Goal: Task Accomplishment & Management: Manage account settings

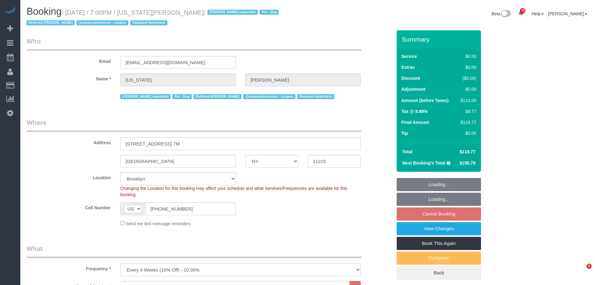
select select "NY"
select select "spot1"
select select "number:62"
select select "number:77"
select select "number:13"
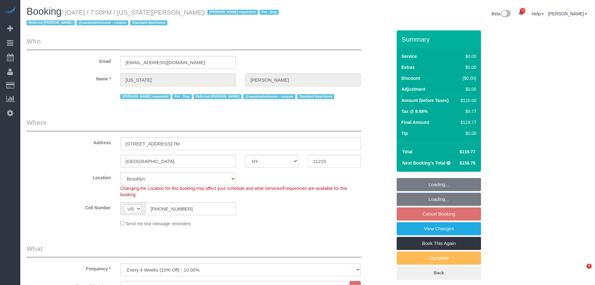
select select "number:5"
select select "object:1460"
select select
select select "1"
select select "spot50"
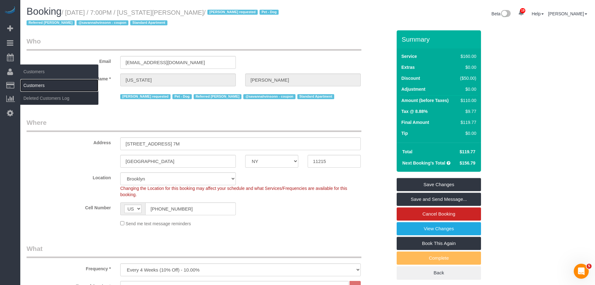
click at [28, 84] on link "Customers" at bounding box center [59, 85] width 78 height 12
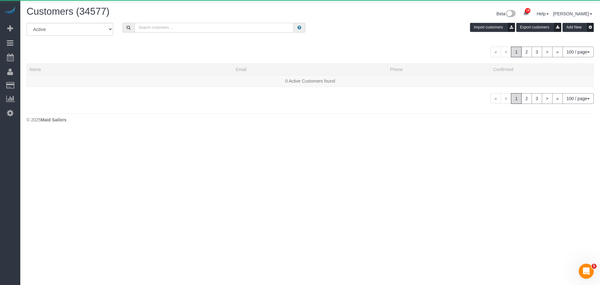
click at [181, 31] on input "text" at bounding box center [213, 28] width 159 height 10
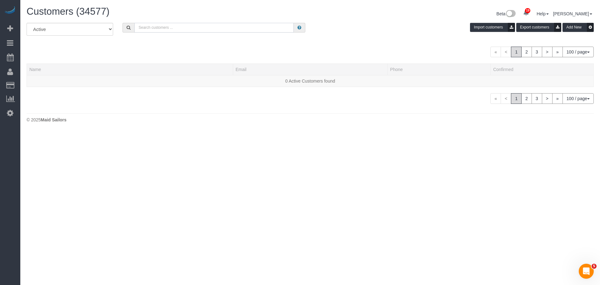
paste input "Jordan Mahaffey"
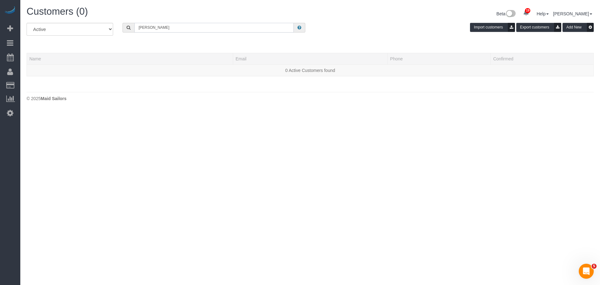
type input "Jordan Mahaffey"
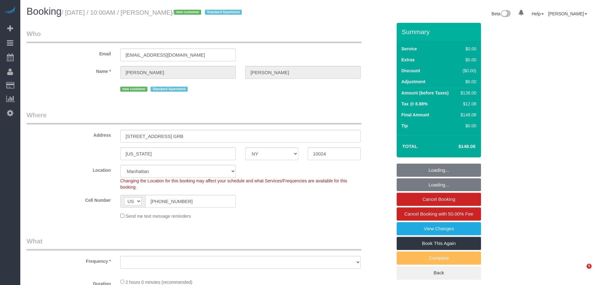
select select "NY"
select select "number:58"
select select "number:76"
select select "number:15"
select select "number:6"
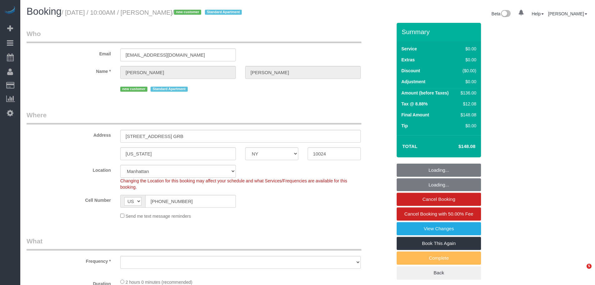
select select "object:1526"
select select "string:stripe-pm_1S7Kwf4VGloSiKo7PNDEgd5t"
select select "1"
select select "spot1"
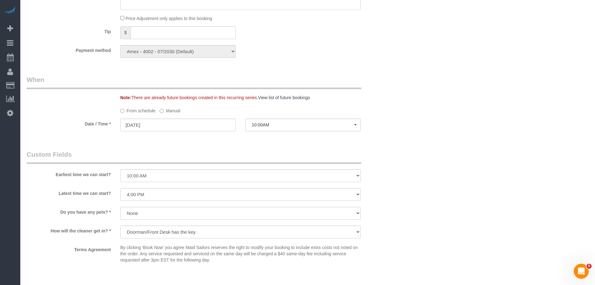
scroll to position [625, 0]
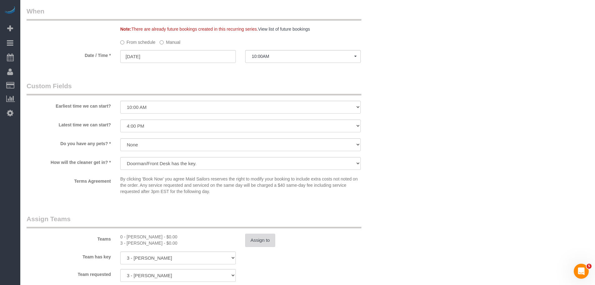
click at [256, 241] on button "Assign to" at bounding box center [260, 239] width 30 height 13
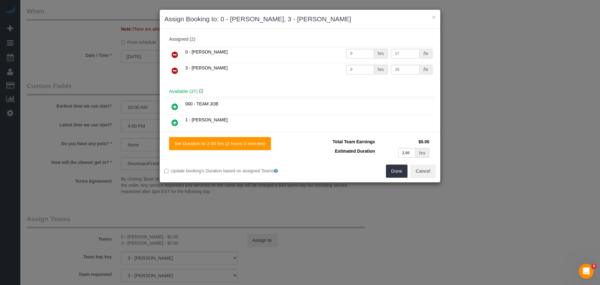
click at [172, 55] on icon at bounding box center [174, 54] width 7 height 7
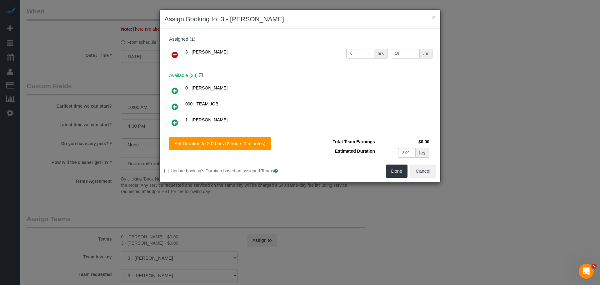
click at [176, 49] on link at bounding box center [174, 55] width 15 height 12
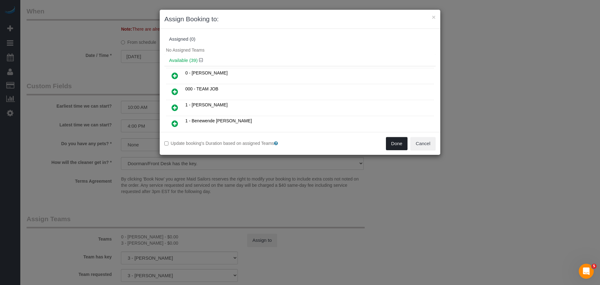
click at [404, 147] on button "Done" at bounding box center [397, 143] width 22 height 13
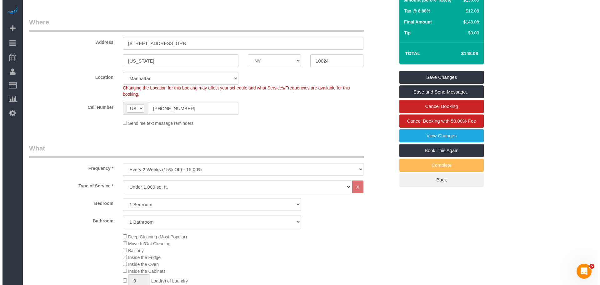
scroll to position [0, 0]
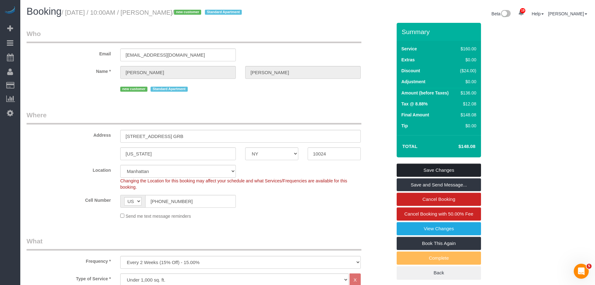
click at [436, 169] on link "Save Changes" at bounding box center [439, 169] width 84 height 13
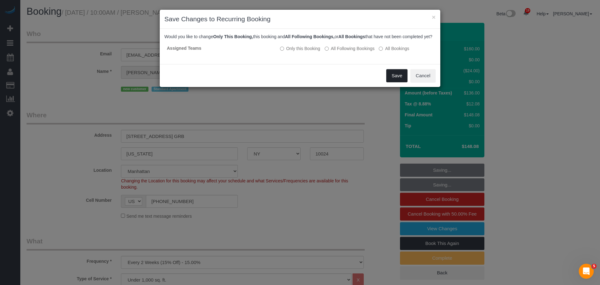
drag, startPoint x: 393, startPoint y: 81, endPoint x: 583, endPoint y: 100, distance: 190.5
click at [393, 81] on button "Save" at bounding box center [396, 75] width 21 height 13
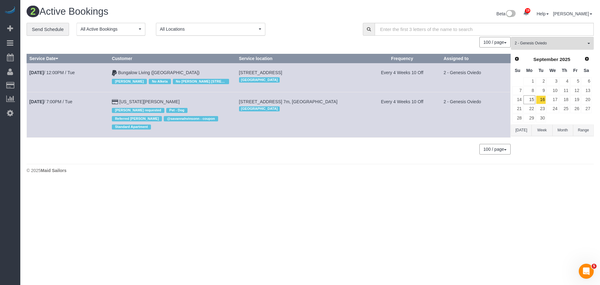
click at [295, 22] on div "2 Active Bookings Beta 19 Your Notifications You have 0 alerts × You have 1 to …" at bounding box center [310, 14] width 576 height 17
drag, startPoint x: 304, startPoint y: 28, endPoint x: 310, endPoint y: 22, distance: 9.1
click at [304, 28] on div "**********" at bounding box center [190, 29] width 327 height 13
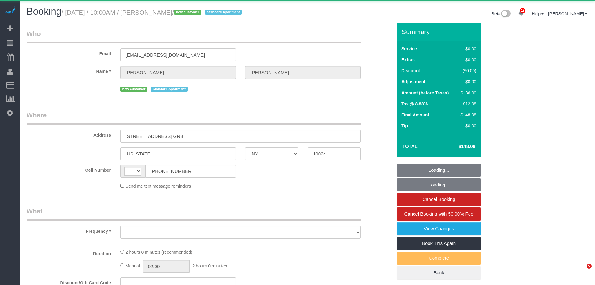
select select "NY"
select select "object:546"
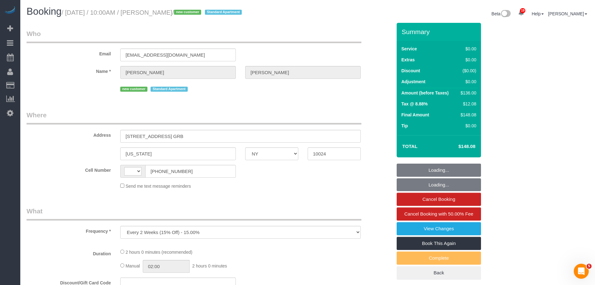
select select "string:US"
select select "spot1"
select select "string:stripe-pm_1S7Kwf4VGloSiKo7PNDEgd5t"
select select "number:58"
select select "number:76"
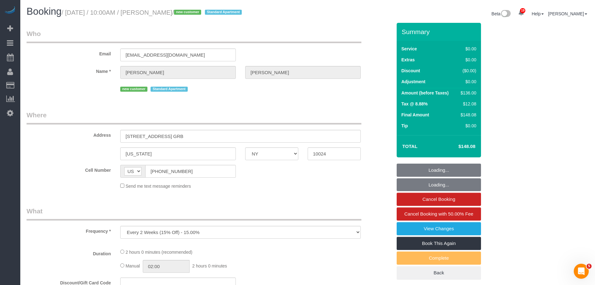
select select "number:15"
select select "number:6"
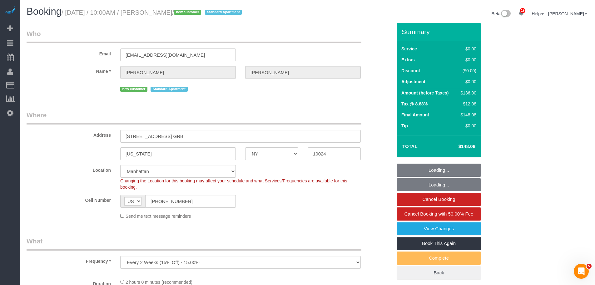
select select "1"
select select "object:1476"
select select "spot49"
select select "1"
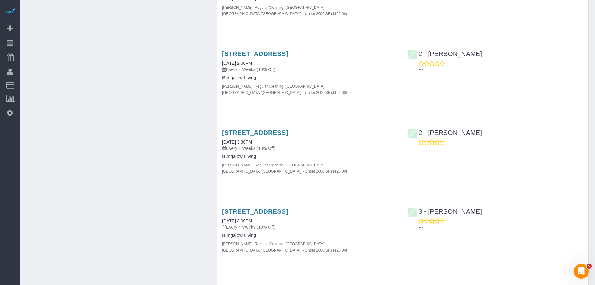
scroll to position [781, 0]
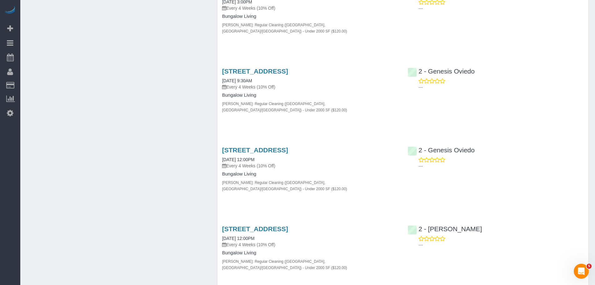
click at [385, 258] on div "B.L.: Regular Cleaning (Boston, NYC/NJ) - Under 2000 SF ($120.00)" at bounding box center [310, 264] width 176 height 12
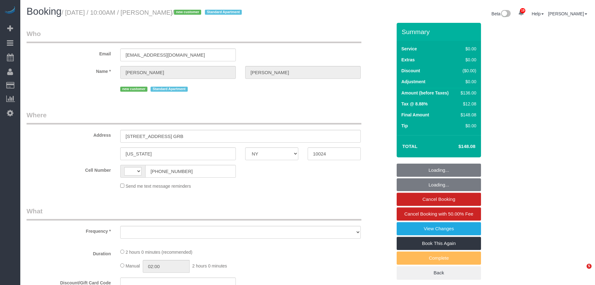
select select "NY"
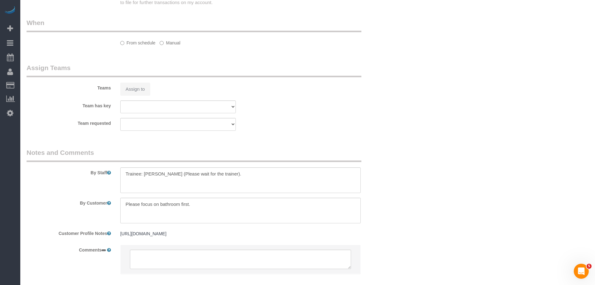
select select "string:[GEOGRAPHIC_DATA]"
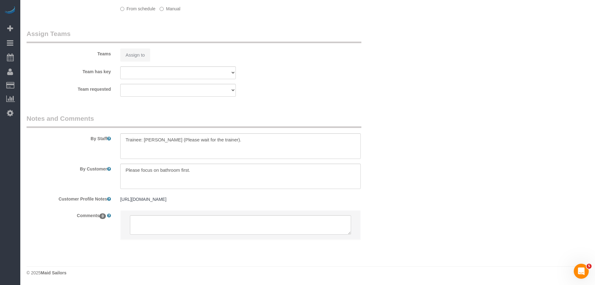
select select "string:stripe-pm_1S7Kwf4VGloSiKo7PNDEgd5t"
select select "object:898"
select select "number:58"
select select "number:76"
select select "number:15"
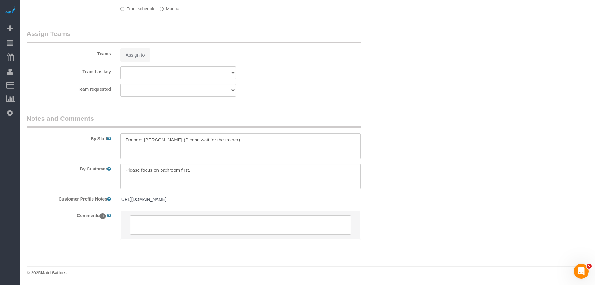
select select "number:6"
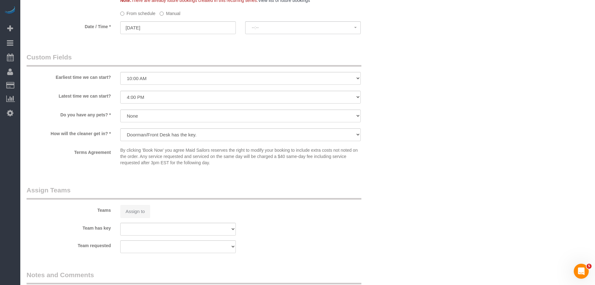
select select "1"
select select "object:1512"
select select "spot1"
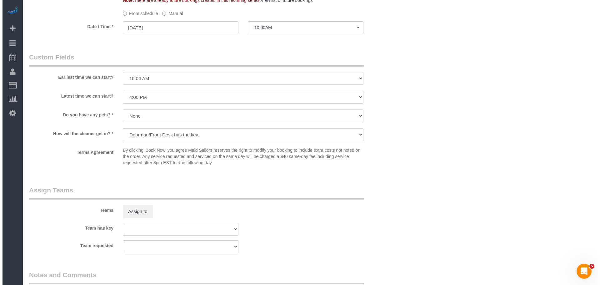
scroll to position [665, 0]
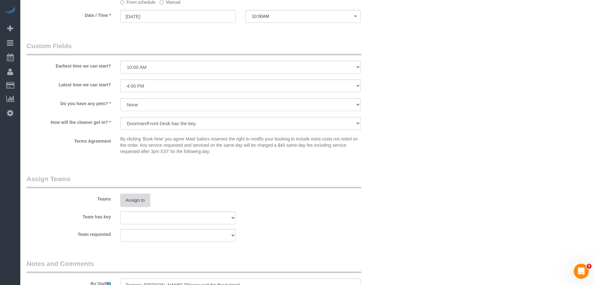
click at [136, 197] on button "Assign to" at bounding box center [135, 199] width 30 height 13
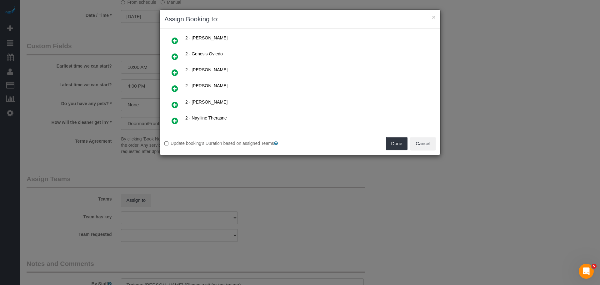
scroll to position [375, 0]
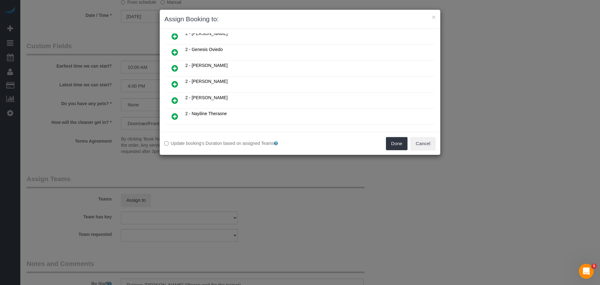
drag, startPoint x: 172, startPoint y: 83, endPoint x: 244, endPoint y: 89, distance: 71.8
click at [172, 83] on icon at bounding box center [174, 83] width 7 height 7
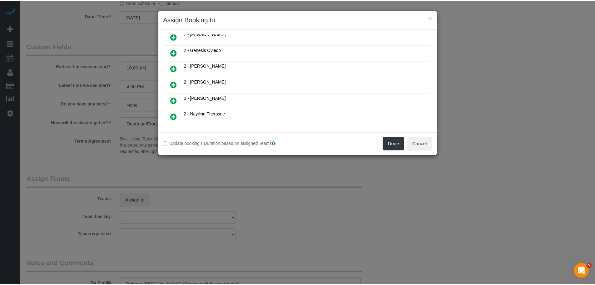
scroll to position [390, 0]
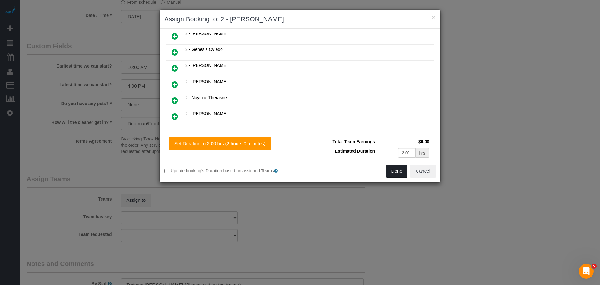
click at [400, 172] on button "Done" at bounding box center [397, 170] width 22 height 13
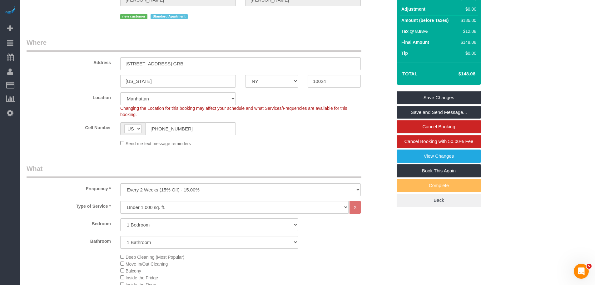
scroll to position [71, 0]
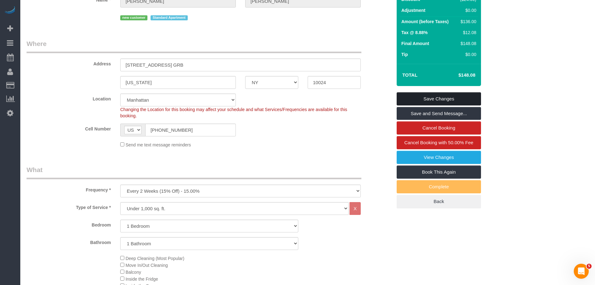
click at [443, 98] on link "Save Changes" at bounding box center [439, 98] width 84 height 13
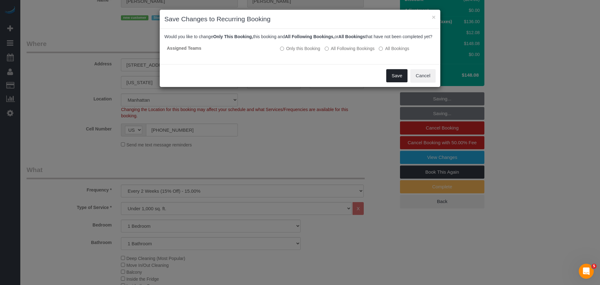
click at [395, 79] on button "Save" at bounding box center [396, 75] width 21 height 13
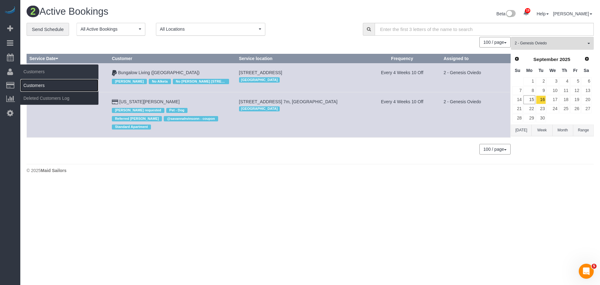
click at [32, 86] on link "Customers" at bounding box center [59, 85] width 78 height 12
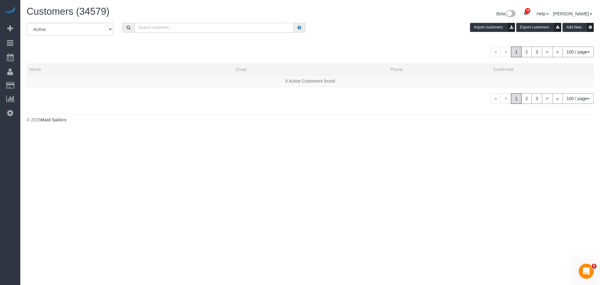
click at [161, 25] on input "text" at bounding box center [213, 28] width 159 height 10
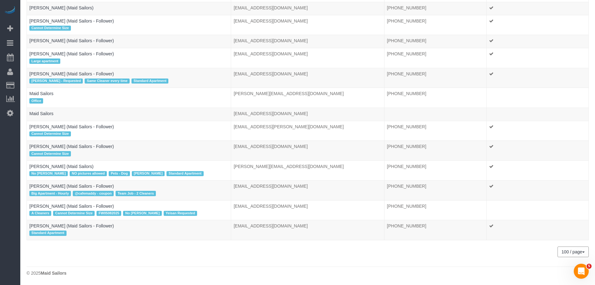
scroll to position [186, 0]
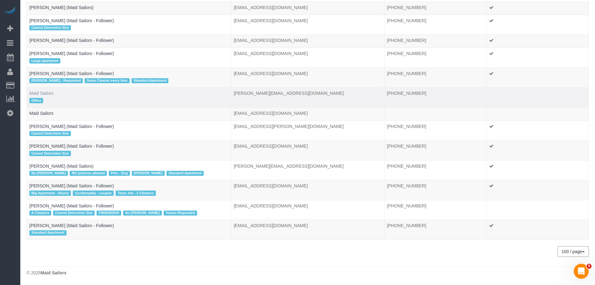
type input "maid sailors"
click at [46, 92] on link "Maid Sailors" at bounding box center [41, 93] width 24 height 5
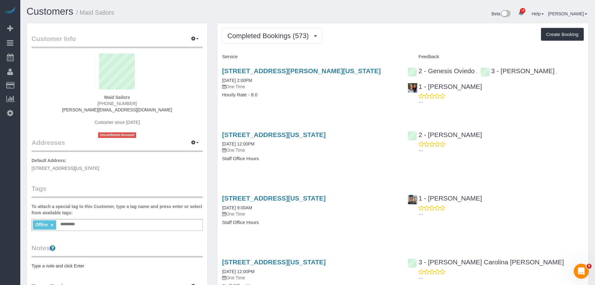
click at [331, 39] on div "Completed Bookings (573) Completed Bookings (573) Upcoming Bookings (0) Cancell…" at bounding box center [403, 36] width 362 height 16
click at [296, 40] on button "Completed Bookings (573)" at bounding box center [272, 36] width 100 height 16
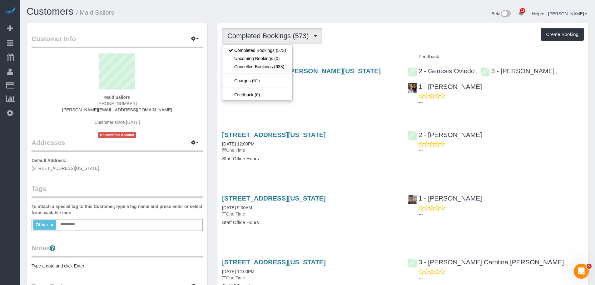
click at [398, 42] on div "Completed Bookings (573) Completed Bookings (573) Upcoming Bookings (0) Cancell…" at bounding box center [403, 36] width 362 height 16
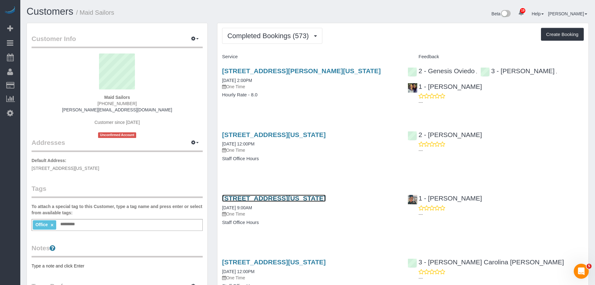
click at [292, 197] on link "[STREET_ADDRESS][US_STATE]" at bounding box center [274, 197] width 104 height 7
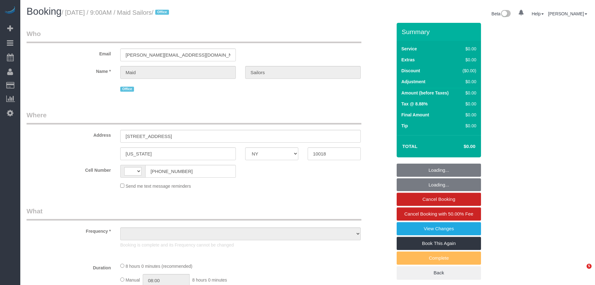
select select "NY"
select select "string:[GEOGRAPHIC_DATA]"
select select "object:537"
select select "480"
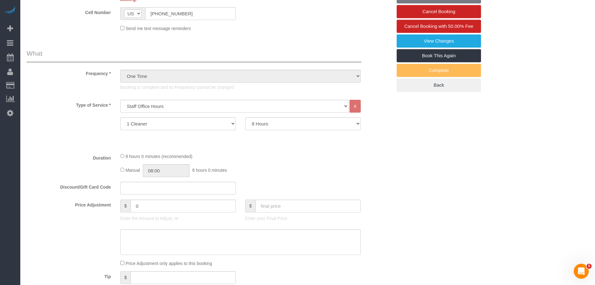
select select "spot1"
select select "number:89"
select select "number:90"
select select "number:15"
select select "number:5"
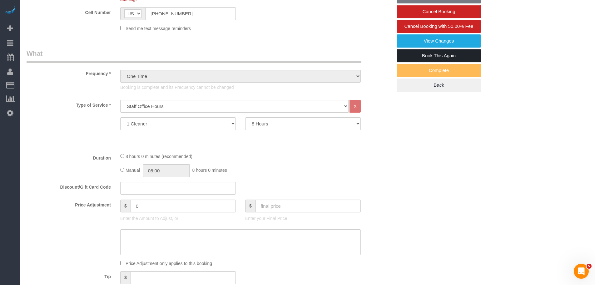
select select "object:1502"
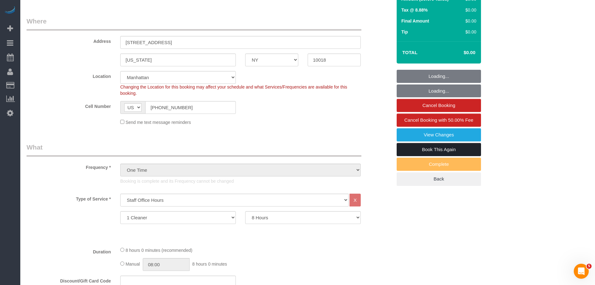
click at [452, 149] on link "Book This Again" at bounding box center [439, 149] width 84 height 13
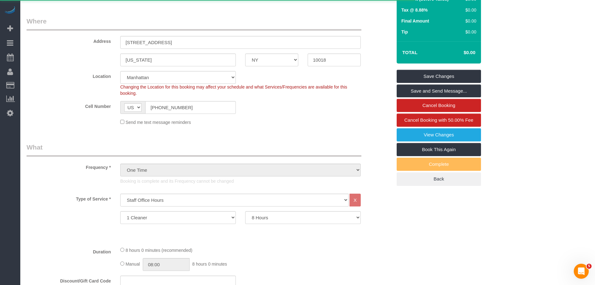
select select "NY"
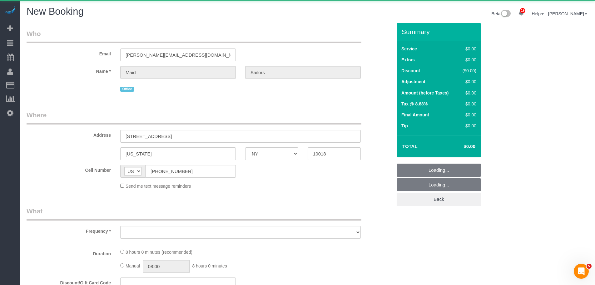
select select "object:2314"
select select "480"
select select "number:89"
select select "number:90"
select select "number:15"
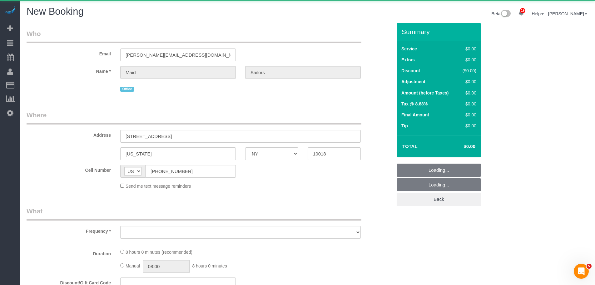
select select "number:5"
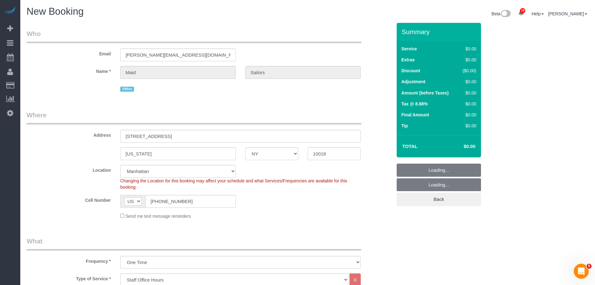
select select "string:stripe"
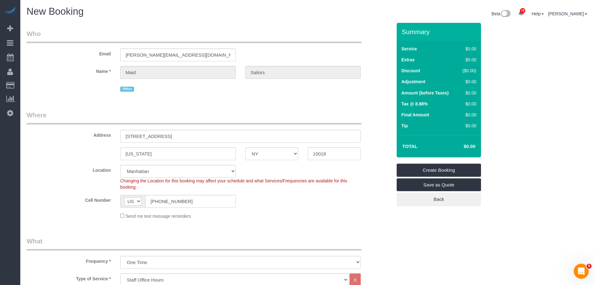
select select "object:2898"
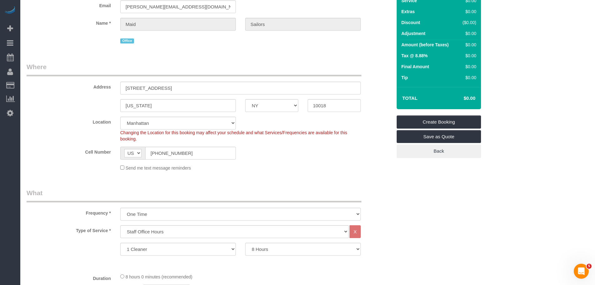
scroll to position [156, 0]
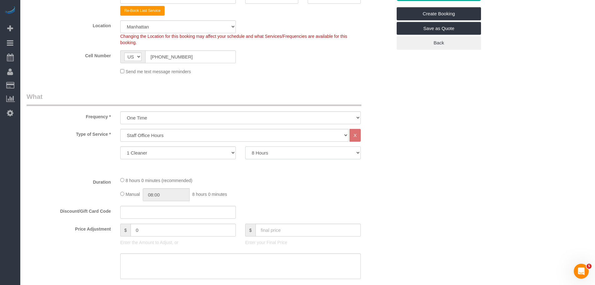
click at [271, 154] on select "0.5 Hours 1 Hour 1.5 Hour 2 Hours 2.5 Hours 3 Hours 3.5 Hours 4 Hours 4.5 Hours…" at bounding box center [303, 152] width 116 height 13
select select "60"
click at [245, 146] on select "0.5 Hours 1 Hour 1.5 Hour 2 Hours 2.5 Hours 3 Hours 3.5 Hours 4 Hours 4.5 Hours…" at bounding box center [303, 152] width 116 height 13
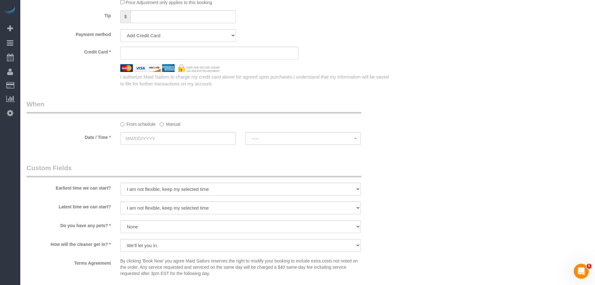
scroll to position [375, 0]
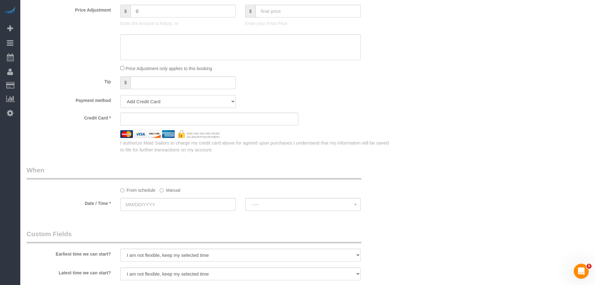
click at [199, 102] on select "Add Credit Card Cash Check Paypal" at bounding box center [178, 101] width 116 height 13
click at [326, 84] on div "Tip $" at bounding box center [209, 83] width 375 height 14
drag, startPoint x: 196, startPoint y: 100, endPoint x: 191, endPoint y: 107, distance: 8.5
click at [196, 100] on select "Add Credit Card Cash Check Paypal" at bounding box center [178, 101] width 116 height 13
select select "string:check"
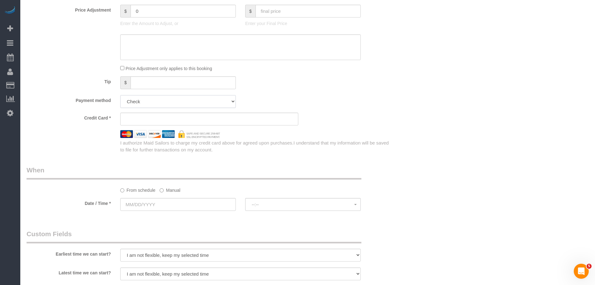
click at [120, 95] on select "Add Credit Card Cash Check Paypal" at bounding box center [178, 101] width 116 height 13
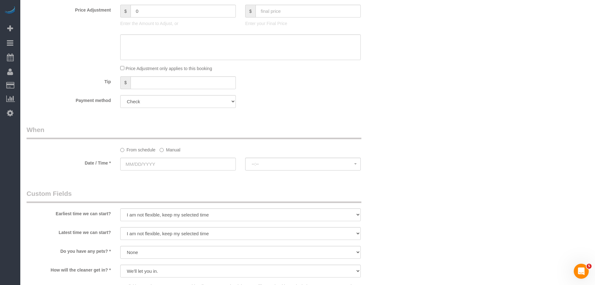
drag, startPoint x: 385, startPoint y: 83, endPoint x: 291, endPoint y: 116, distance: 100.2
click at [385, 83] on div "Tip $" at bounding box center [209, 83] width 375 height 14
click at [173, 151] on label "Manual" at bounding box center [170, 148] width 21 height 8
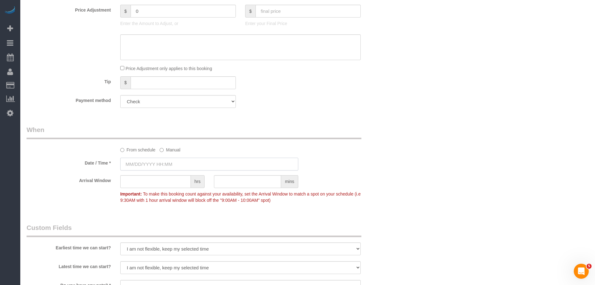
click at [171, 162] on input "text" at bounding box center [209, 163] width 178 height 13
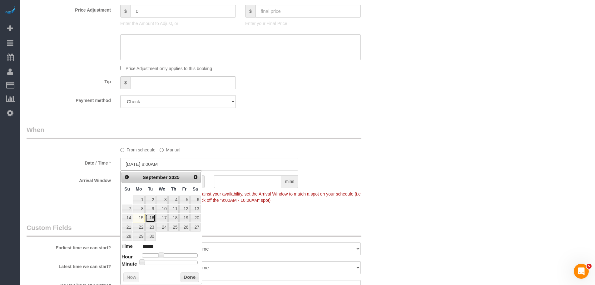
click at [149, 218] on link "16" at bounding box center [150, 218] width 10 height 8
click at [160, 257] on span at bounding box center [161, 255] width 6 height 6
type input "[DATE] 9:00AM"
type input "******"
type input "[DATE] 10:00AM"
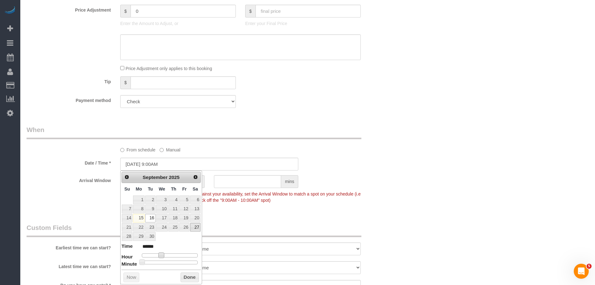
type input "*******"
type input "[DATE] 11:00AM"
type input "*******"
type input "[DATE] 10:00AM"
type input "*******"
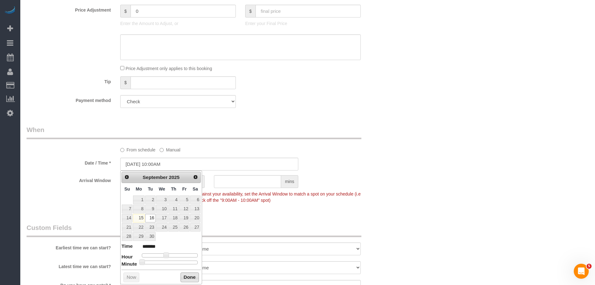
click at [186, 276] on button "Done" at bounding box center [190, 277] width 18 height 10
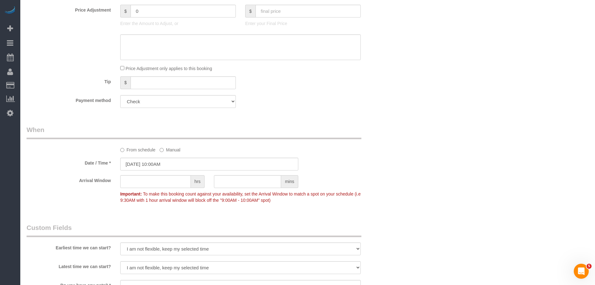
click at [364, 163] on div "Date / Time * 09/16/2025 10:00AM" at bounding box center [209, 163] width 375 height 13
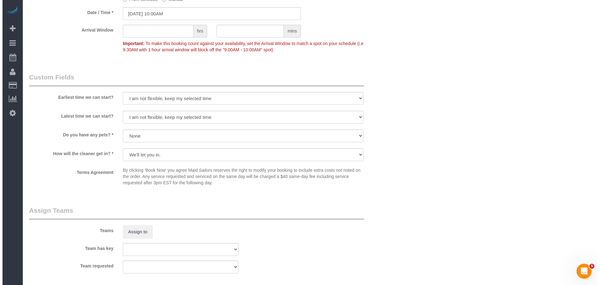
scroll to position [562, 0]
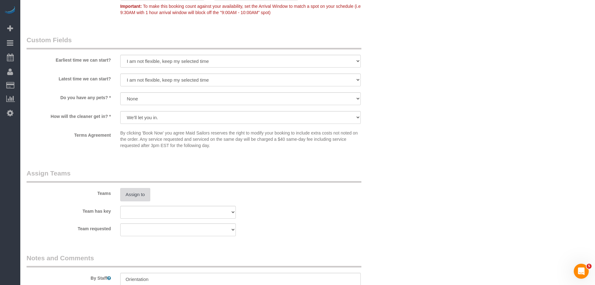
click at [131, 198] on button "Assign to" at bounding box center [135, 194] width 30 height 13
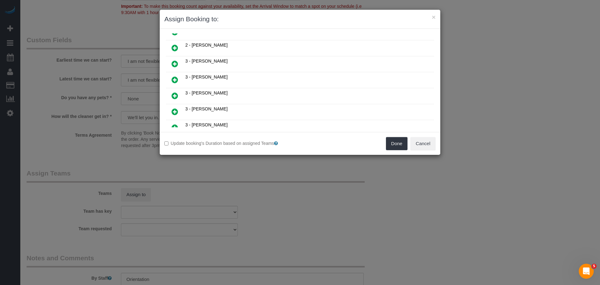
scroll to position [381, 0]
click at [176, 95] on icon at bounding box center [174, 94] width 7 height 7
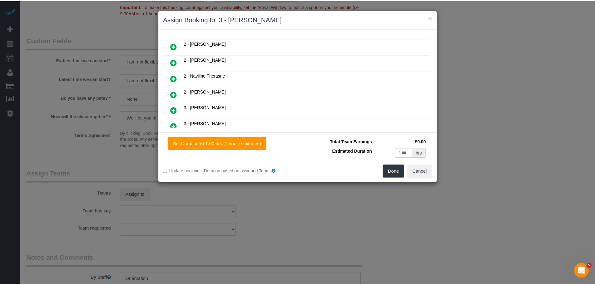
scroll to position [427, 0]
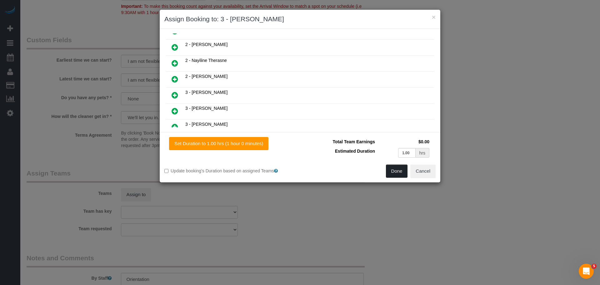
click at [398, 169] on button "Done" at bounding box center [397, 170] width 22 height 13
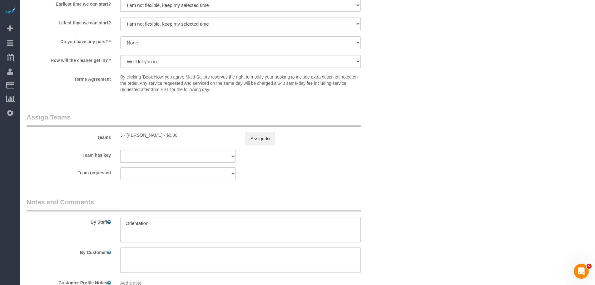
scroll to position [658, 0]
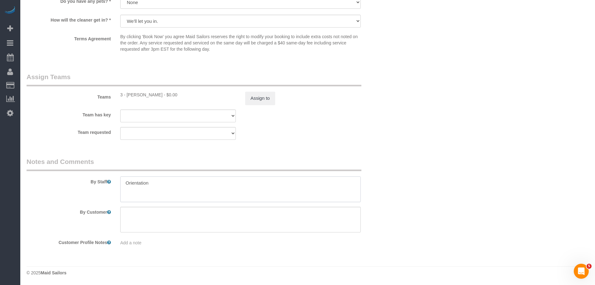
click at [146, 180] on textarea at bounding box center [240, 189] width 241 height 26
type textarea "K"
type textarea "f"
click at [354, 164] on legend "Notes and Comments" at bounding box center [194, 164] width 335 height 14
click at [196, 185] on textarea at bounding box center [240, 189] width 241 height 26
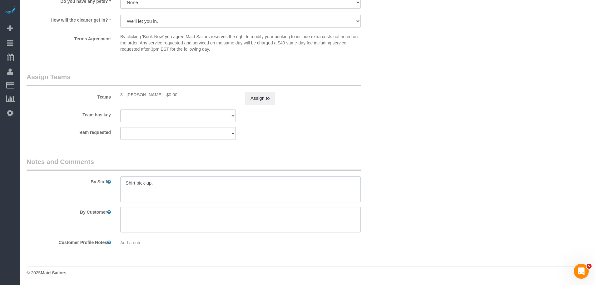
type textarea "Shirt pick-up."
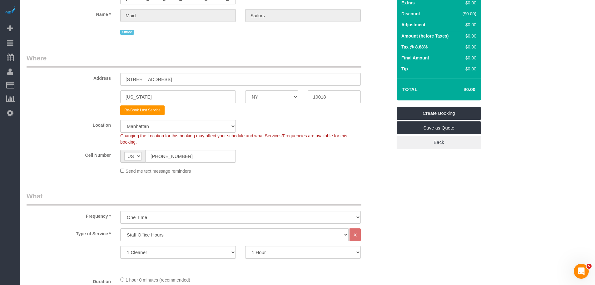
scroll to position [2, 0]
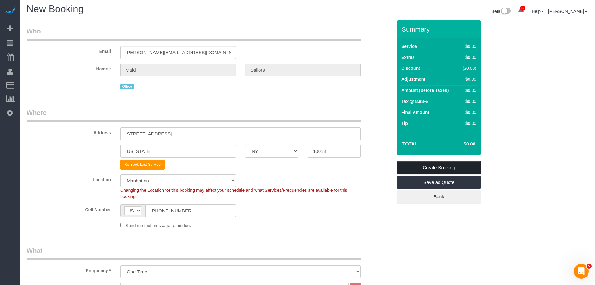
click at [452, 167] on link "Create Booking" at bounding box center [439, 167] width 84 height 13
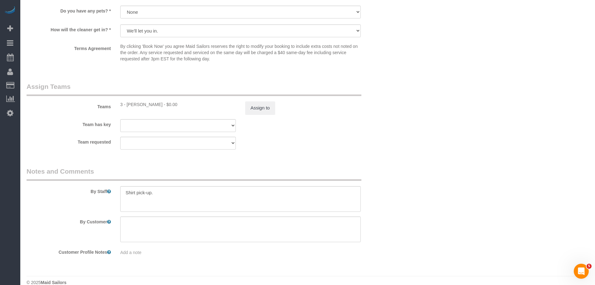
scroll to position [658, 0]
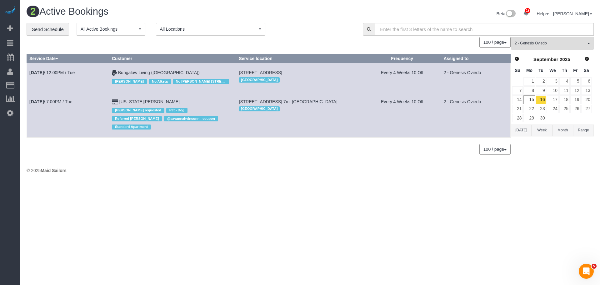
click at [421, 14] on div "Beta 19 Your Notifications You have 0 alerts × You have 1 to charge for 09/15/2…" at bounding box center [454, 14] width 288 height 17
click at [313, 42] on div "100 / page 10 / page 20 / page 30 / page 40 / page 50 / page 100 / page" at bounding box center [269, 42] width 484 height 11
click at [56, 70] on link "Sep 16th / 12:00PM / Tue" at bounding box center [51, 72] width 45 height 5
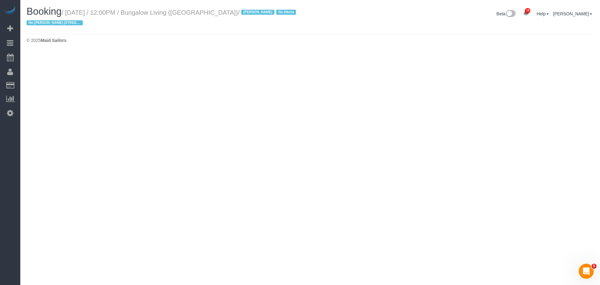
select select "NY"
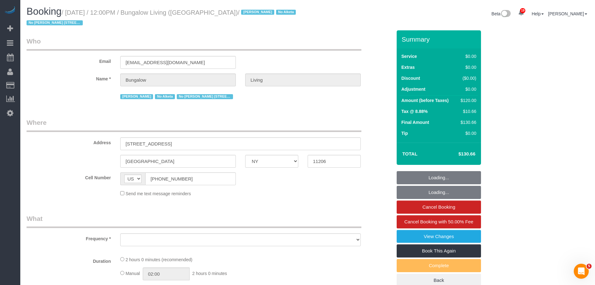
select select "object:6143"
select select "number:89"
select select "number:90"
select select "number:15"
select select "number:7"
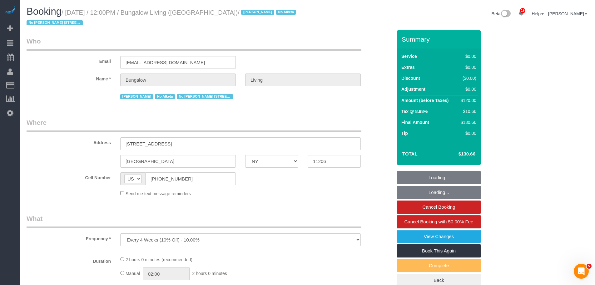
select select "number:21"
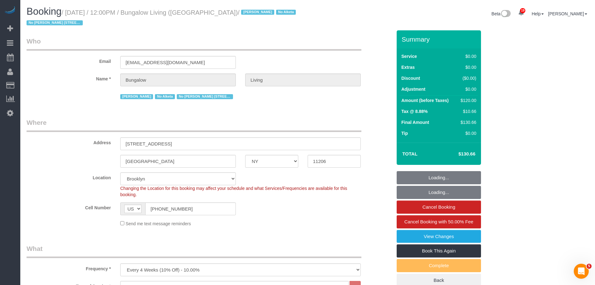
select select "object:6409"
select select "spot11"
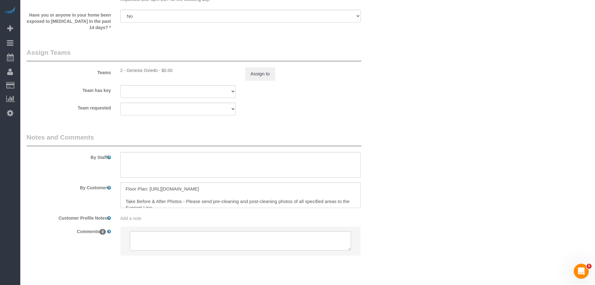
scroll to position [718, 0]
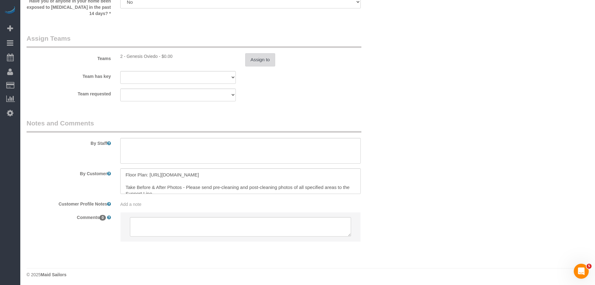
click at [256, 57] on button "Assign to" at bounding box center [260, 59] width 30 height 13
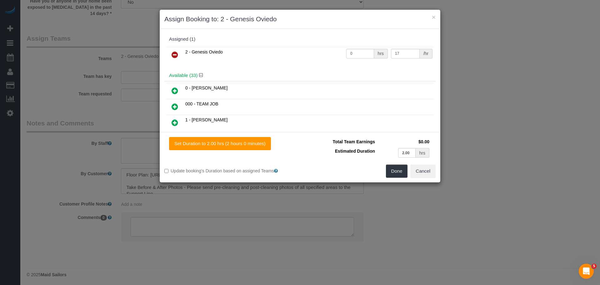
click at [172, 57] on icon at bounding box center [174, 54] width 7 height 7
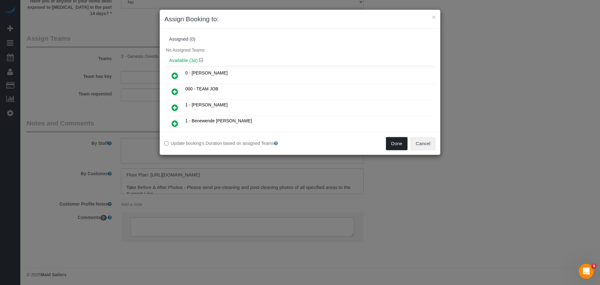
click at [393, 142] on button "Done" at bounding box center [397, 143] width 22 height 13
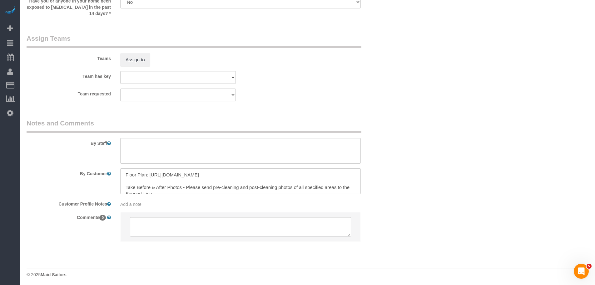
click at [383, 132] on div "× Assign Booking to: Assigned (0) No Assigned Teams Available (34) 0 - Delilah …" at bounding box center [297, 142] width 595 height 285
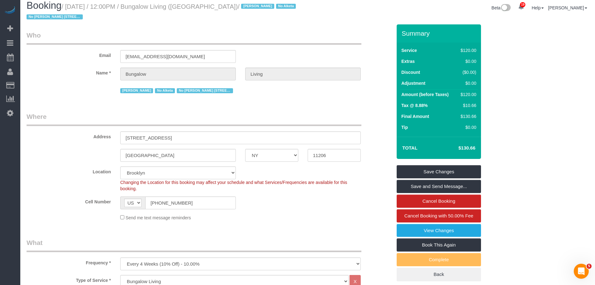
scroll to position [0, 0]
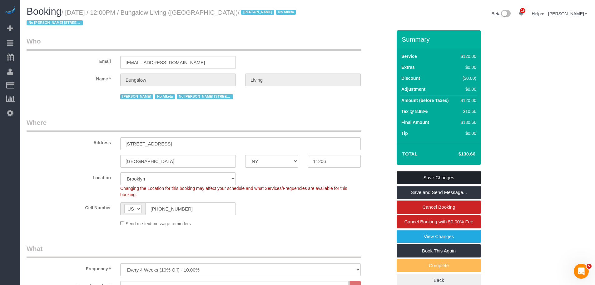
click at [428, 179] on link "Save Changes" at bounding box center [439, 177] width 84 height 13
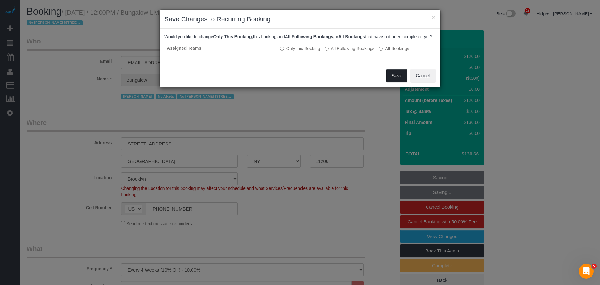
click at [393, 82] on button "Save" at bounding box center [396, 75] width 21 height 13
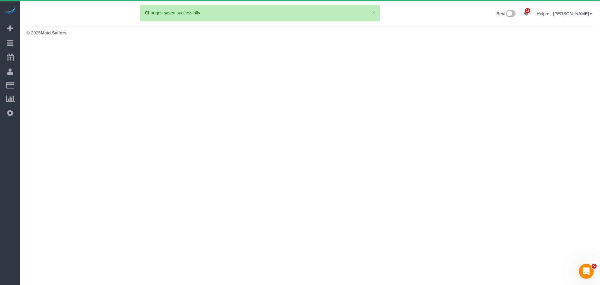
click at [321, 47] on body "19 Beta Your Notifications You have 0 alerts × You have 1 to charge for 09/15/2…" at bounding box center [300, 142] width 600 height 285
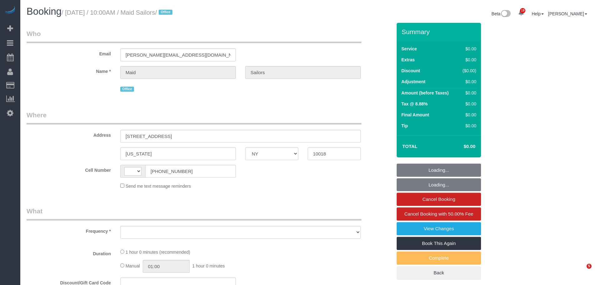
select select "NY"
select select "60"
select select "spot1"
select select "string:[GEOGRAPHIC_DATA]"
select select "object:674"
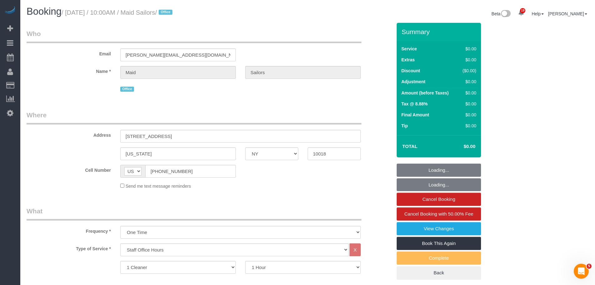
select select "number:89"
select select "number:90"
select select "number:15"
select select "number:5"
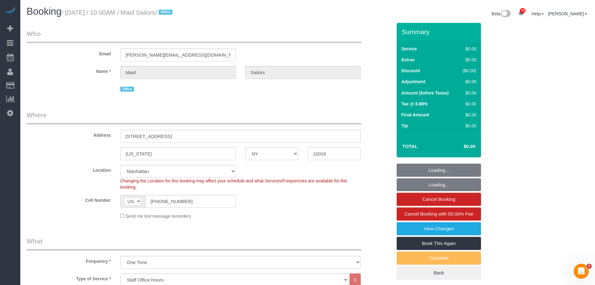
select select "object:1495"
select select "spot49"
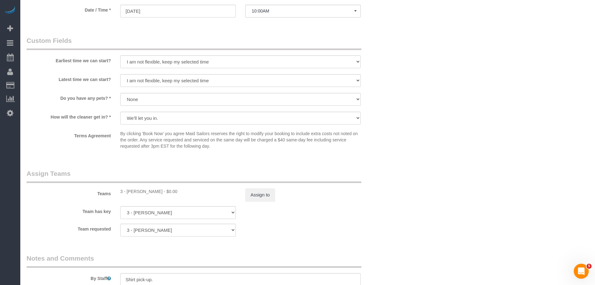
scroll to position [531, 0]
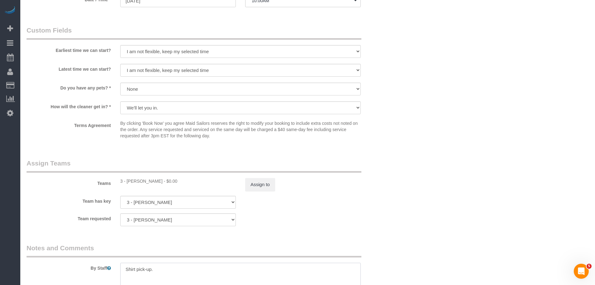
drag, startPoint x: 183, startPoint y: 270, endPoint x: 477, endPoint y: 216, distance: 298.9
click at [183, 270] on textarea at bounding box center [240, 275] width 241 height 26
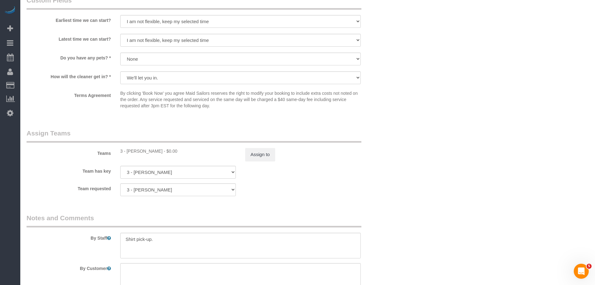
scroll to position [594, 0]
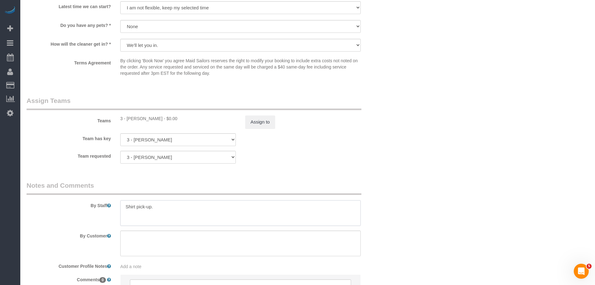
drag, startPoint x: 126, startPoint y: 206, endPoint x: 190, endPoint y: 204, distance: 64.1
click at [126, 206] on textarea at bounding box center [240, 213] width 241 height 26
click at [189, 207] on textarea at bounding box center [240, 213] width 241 height 26
paste textarea "8 medium polos"
click at [212, 204] on textarea at bounding box center [240, 213] width 241 height 26
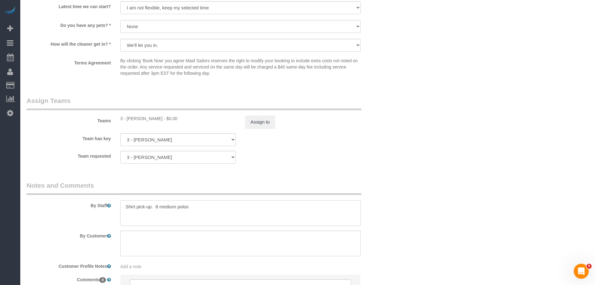
click at [203, 203] on textarea at bounding box center [240, 213] width 241 height 26
click at [200, 209] on textarea at bounding box center [240, 213] width 241 height 26
click at [182, 206] on textarea at bounding box center [240, 213] width 241 height 26
paste textarea "Pick-Up: 8 Medium Polo Shirt"
drag, startPoint x: 137, startPoint y: 206, endPoint x: 117, endPoint y: 206, distance: 20.9
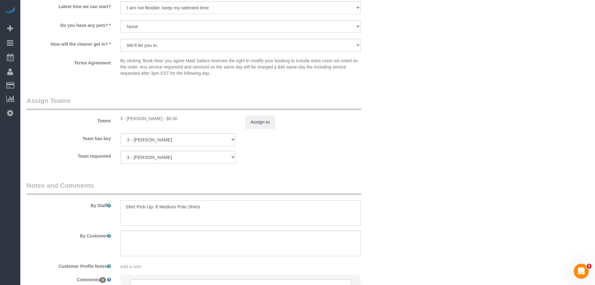
click at [110, 206] on div "By Staff" at bounding box center [209, 203] width 375 height 45
click at [195, 206] on textarea at bounding box center [240, 213] width 241 height 26
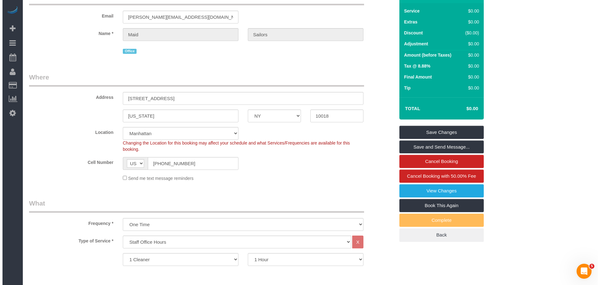
scroll to position [0, 0]
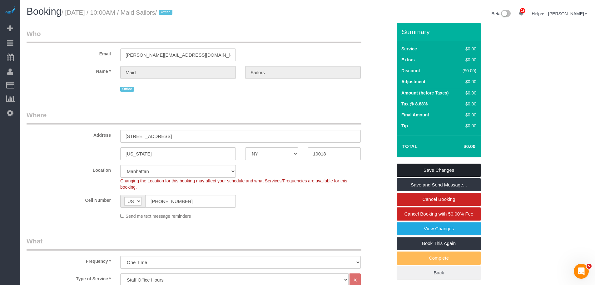
type textarea "Pick-up 8 Medium Polo Shirts"
click at [446, 172] on link "Save Changes" at bounding box center [439, 169] width 84 height 13
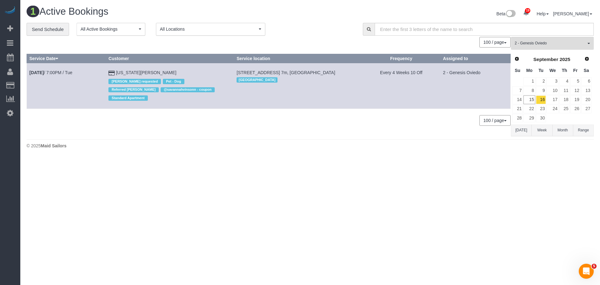
click at [327, 44] on div "100 / page 10 / page 20 / page 30 / page 40 / page 50 / page 100 / page" at bounding box center [269, 42] width 484 height 11
click at [539, 38] on button "2 - Genesis Oviedo All Teams" at bounding box center [552, 43] width 83 height 13
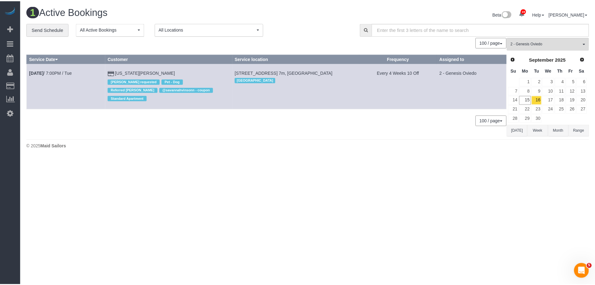
scroll to position [323, 0]
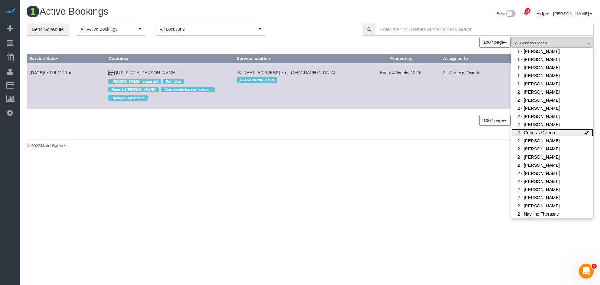
click at [560, 134] on link "2 - Genesis Oviedo" at bounding box center [552, 132] width 82 height 8
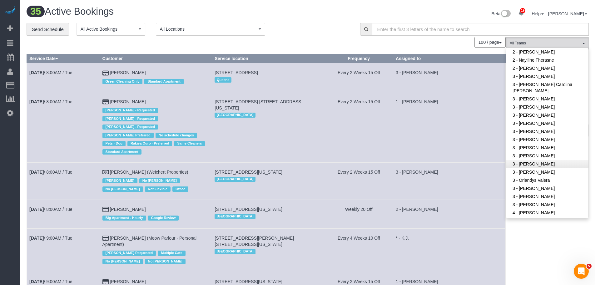
scroll to position [510, 0]
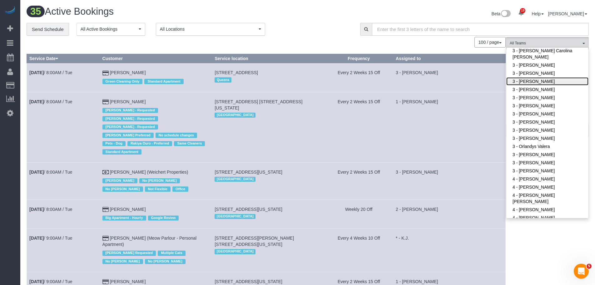
click at [540, 84] on link "3 - [PERSON_NAME]" at bounding box center [547, 81] width 82 height 8
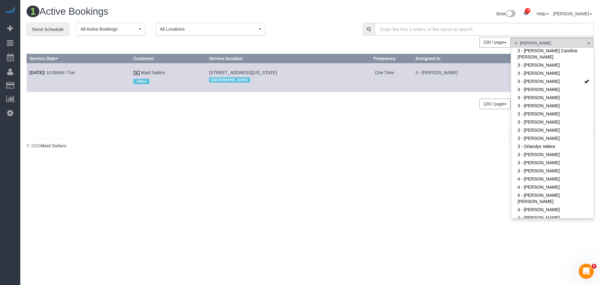
drag, startPoint x: 242, startPoint y: 155, endPoint x: 65, endPoint y: 107, distance: 183.5
click at [243, 155] on div "1 Active Bookings Beta 19 Your Notifications You have 0 alerts × You have 1 to …" at bounding box center [309, 79] width 579 height 158
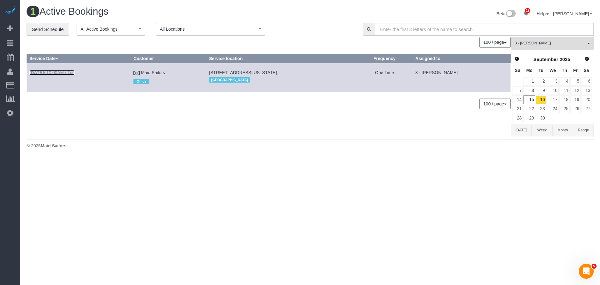
drag, startPoint x: 57, startPoint y: 73, endPoint x: 83, endPoint y: 70, distance: 26.4
click at [57, 73] on link "Sep 16th / 10:00AM / Tue" at bounding box center [51, 72] width 45 height 5
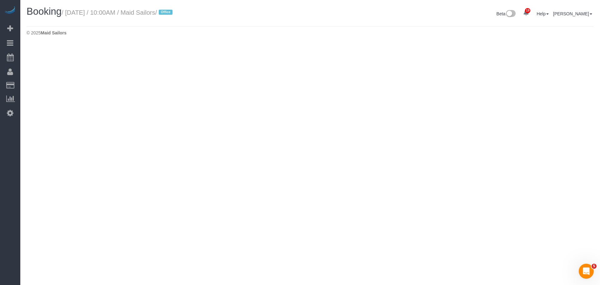
select select "NY"
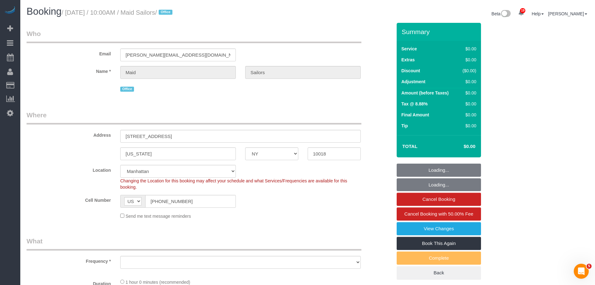
select select "number:89"
select select "number:90"
select select "number:15"
select select "number:5"
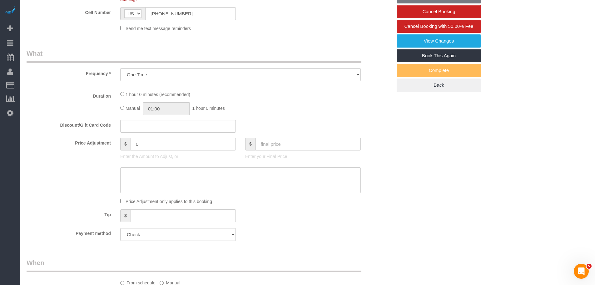
select select "object:3944"
select select "60"
select select "spot97"
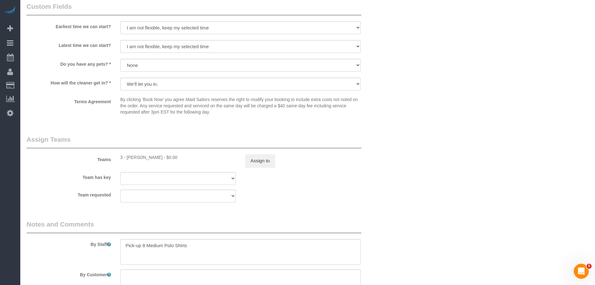
scroll to position [625, 0]
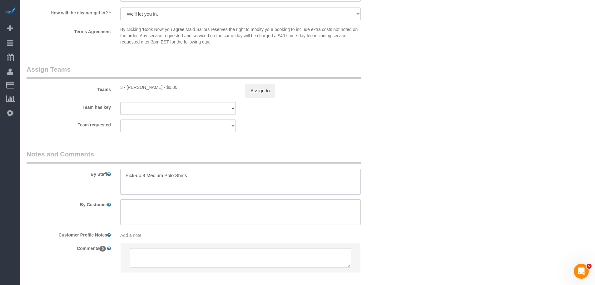
click at [220, 171] on textarea at bounding box center [240, 182] width 241 height 26
click at [190, 174] on textarea at bounding box center [240, 182] width 241 height 26
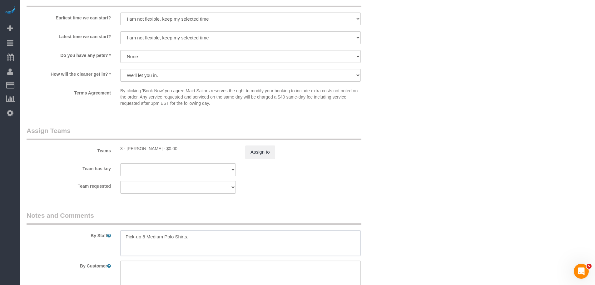
scroll to position [500, 0]
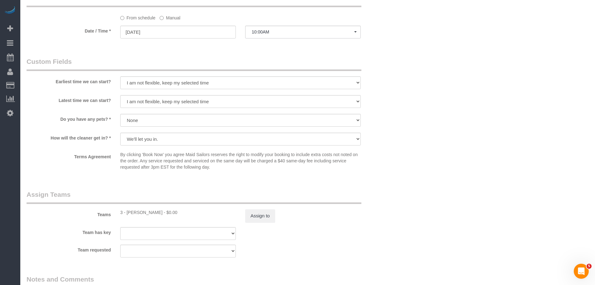
type textarea "Pick-up 8 Medium Polo Shirts."
click at [240, 134] on select "We'll let you in. Doorman/Front Desk has the key. Other (Provide details)" at bounding box center [240, 138] width 241 height 13
select select "number:7"
click at [120, 132] on select "We'll let you in. Doorman/Front Desk has the key. Other (Provide details)" at bounding box center [240, 138] width 241 height 13
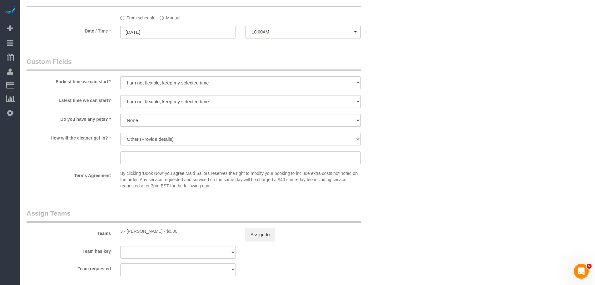
click at [203, 159] on input "text" at bounding box center [240, 157] width 241 height 13
paste input "Please call Support Team for entry instructions."
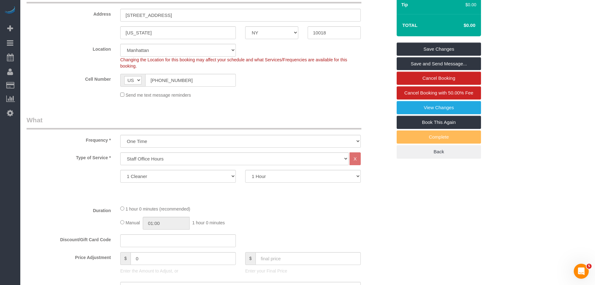
scroll to position [62, 0]
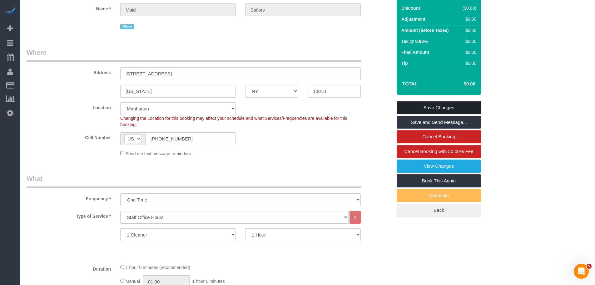
type input "Please call Support Team for entry instructions."
drag, startPoint x: 452, startPoint y: 105, endPoint x: 400, endPoint y: 108, distance: 52.0
click at [452, 105] on link "Save Changes" at bounding box center [439, 107] width 84 height 13
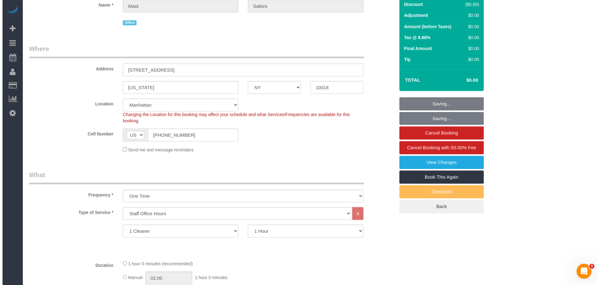
scroll to position [0, 0]
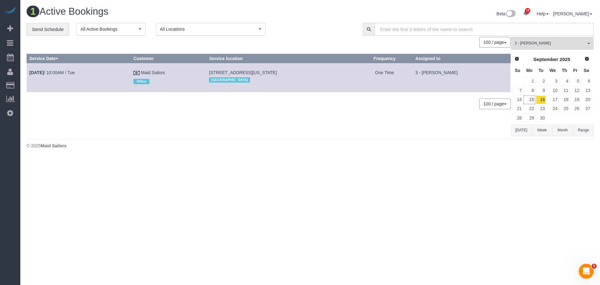
click at [306, 28] on div "**********" at bounding box center [190, 29] width 327 height 13
click at [395, 127] on div "0 Bookings found. We couldn't find any bookings that matched your search. Creat…" at bounding box center [269, 86] width 484 height 99
click at [525, 40] on button "3 - Geraldin Bastidas All Teams" at bounding box center [552, 43] width 83 height 13
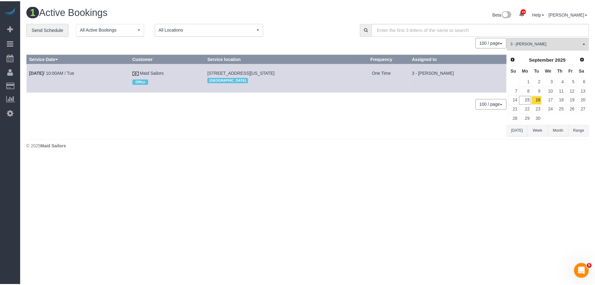
scroll to position [459, 0]
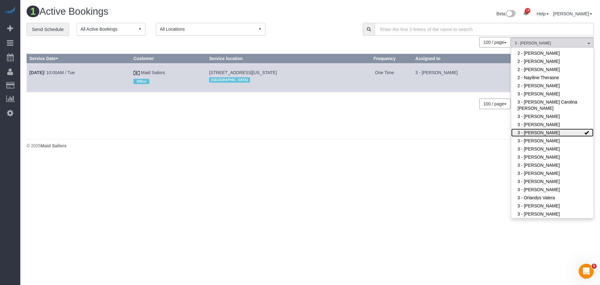
click at [541, 133] on link "3 - [PERSON_NAME]" at bounding box center [552, 132] width 82 height 8
click at [399, 156] on div "1 Active Bookings Beta 19 Your Notifications You have 0 alerts × You have 1 to …" at bounding box center [309, 79] width 579 height 158
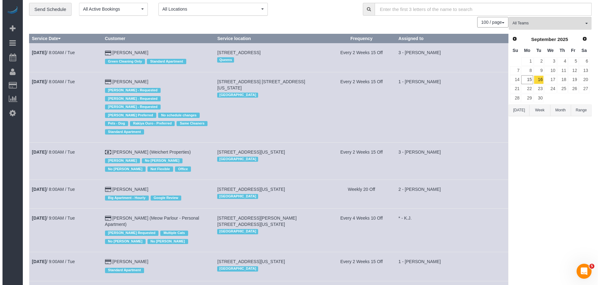
scroll to position [0, 0]
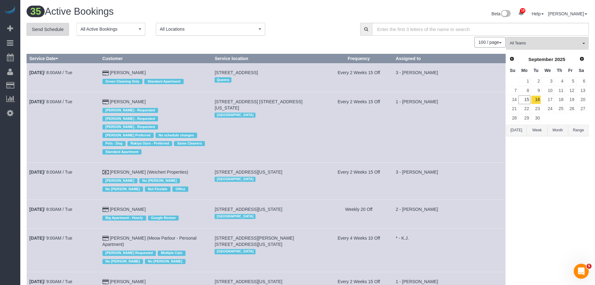
click at [46, 26] on link "Send Schedule" at bounding box center [48, 29] width 42 height 13
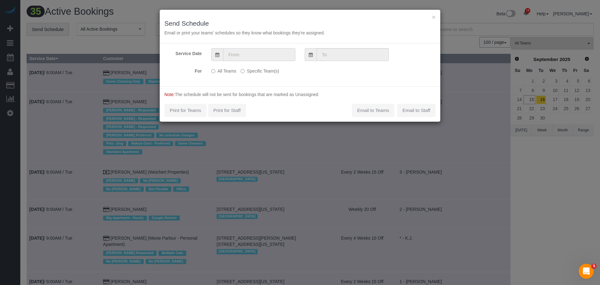
click at [253, 51] on input "text" at bounding box center [259, 54] width 72 height 13
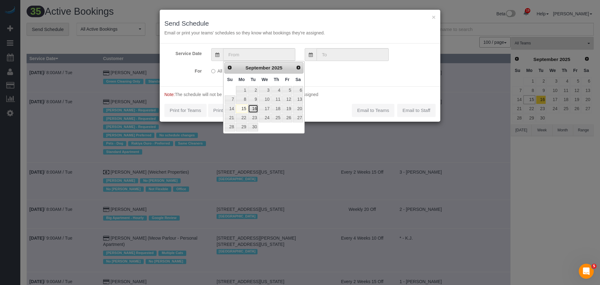
click at [254, 108] on link "16" at bounding box center [253, 108] width 10 height 8
type input "[DATE]"
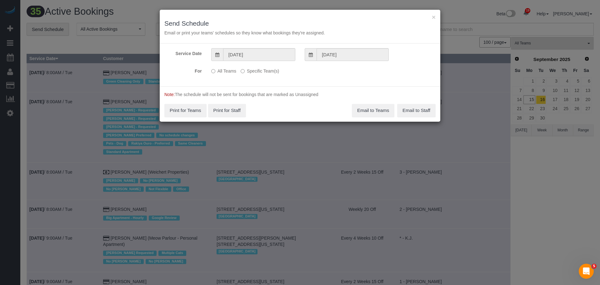
click at [261, 71] on label "Specific Team(s)" at bounding box center [260, 70] width 38 height 8
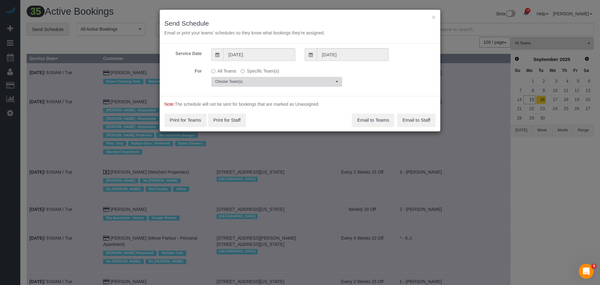
click at [261, 78] on button "Choose Team(s)" at bounding box center [276, 82] width 131 height 10
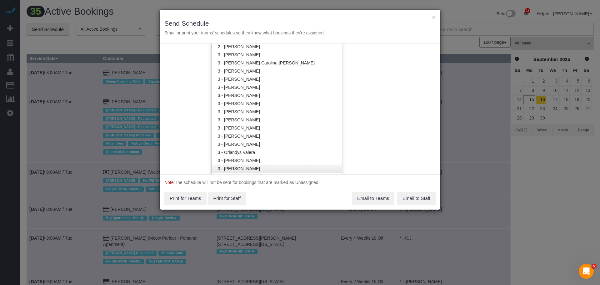
scroll to position [532, 0]
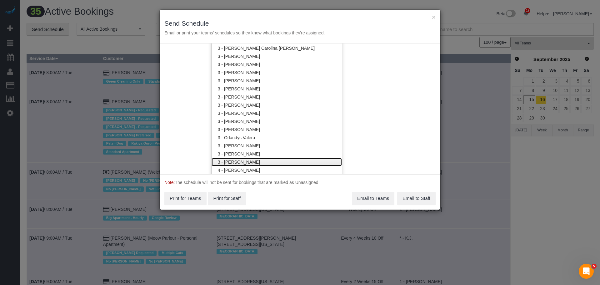
click at [266, 162] on link "3 - [PERSON_NAME]" at bounding box center [276, 162] width 130 height 8
click at [352, 137] on div "Service Date 09/16/2025 09/16/2025 For All Teams Specific Team(s) 3 - Yenis Men…" at bounding box center [300, 108] width 281 height 131
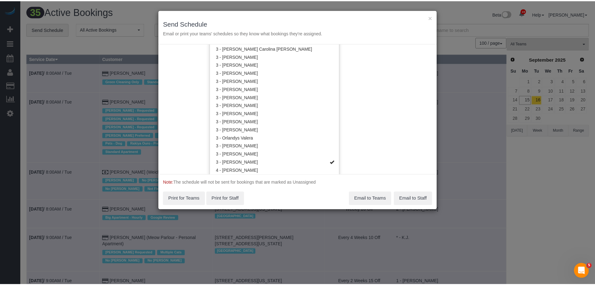
scroll to position [0, 0]
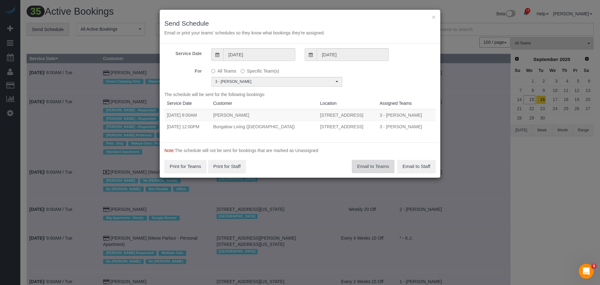
click at [373, 166] on button "Email to Teams" at bounding box center [373, 166] width 42 height 13
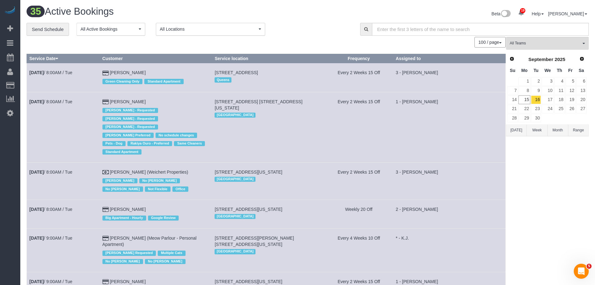
click at [296, 18] on div "35 Active Bookings" at bounding box center [165, 12] width 286 height 13
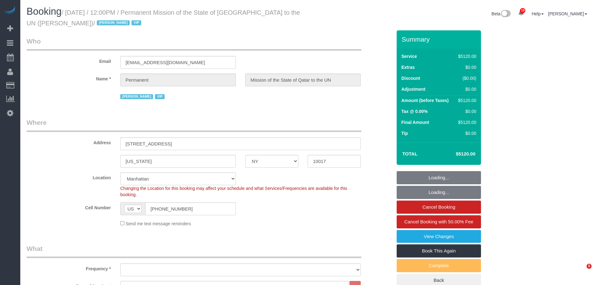
select select "NY"
select select "10"
select select "480"
select select "string:paypal"
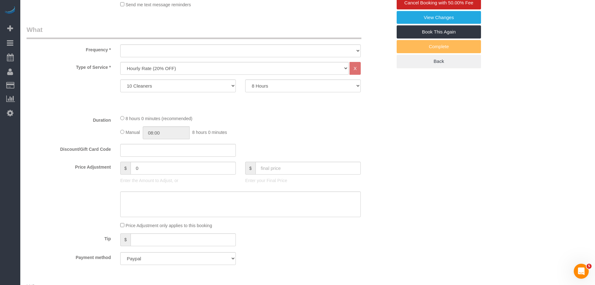
scroll to position [258, 0]
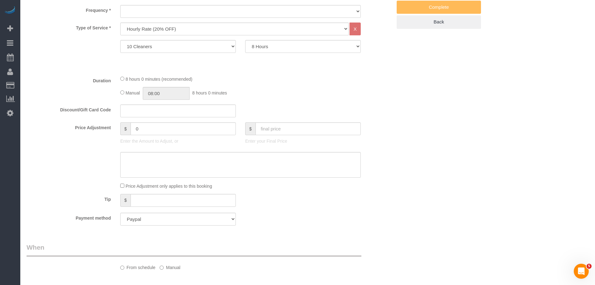
select select "object:1075"
select select "number:89"
select select "number:90"
select select "number:15"
select select "number:7"
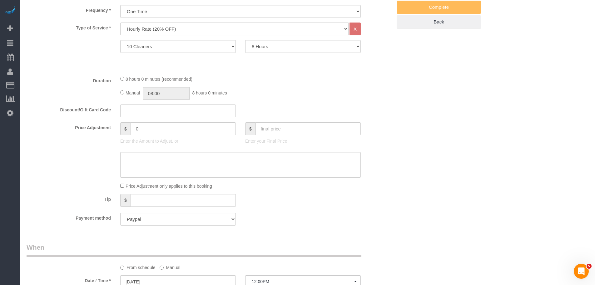
scroll to position [0, 0]
select select "object:1507"
select select "spot1"
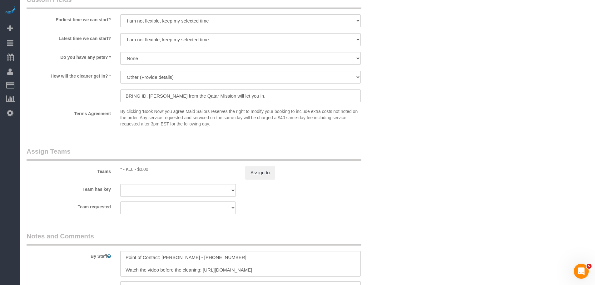
scroll to position [625, 0]
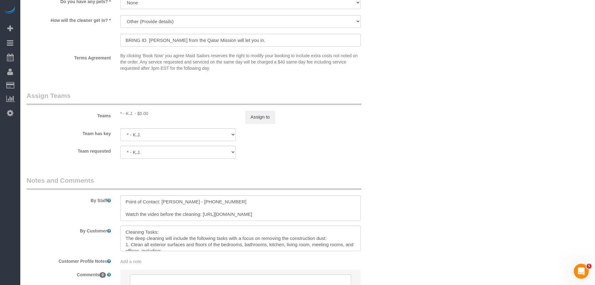
click at [354, 137] on div "Team has key * - K.J. 000- [PERSON_NAME] 000 - Partnerships 000 - TEAM JOB 0 - …" at bounding box center [209, 134] width 375 height 13
click at [377, 114] on div "Teams * - K.J. - $0.00 Assign to" at bounding box center [209, 107] width 375 height 32
click at [328, 129] on div "Team has key * - K.J. 000- Donna Mercado 000 - Partnerships 000 - TEAM JOB 0 - …" at bounding box center [209, 134] width 375 height 13
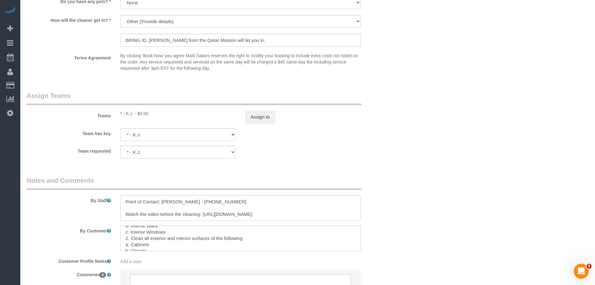
click at [353, 149] on div "Team requested * - K.J. 000- Donna Mercado 000 - Partnerships 000 - TEAM JOB 0 …" at bounding box center [209, 152] width 375 height 13
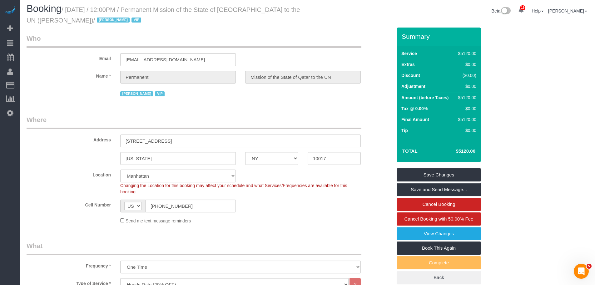
scroll to position [0, 0]
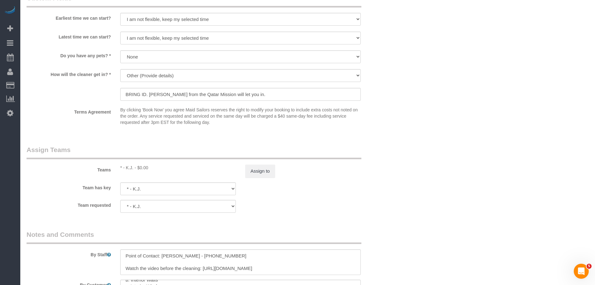
scroll to position [656, 0]
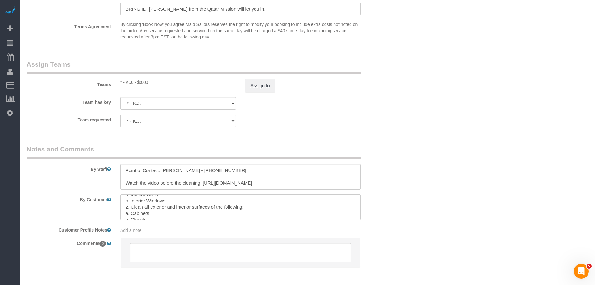
click at [247, 89] on button "Assign to" at bounding box center [260, 85] width 30 height 13
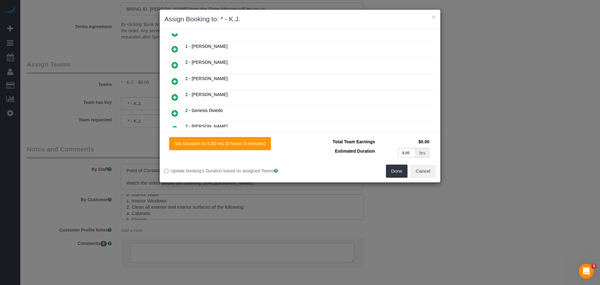
scroll to position [312, 0]
drag, startPoint x: 178, startPoint y: 83, endPoint x: 182, endPoint y: 82, distance: 4.2
click at [178, 83] on icon at bounding box center [174, 81] width 7 height 7
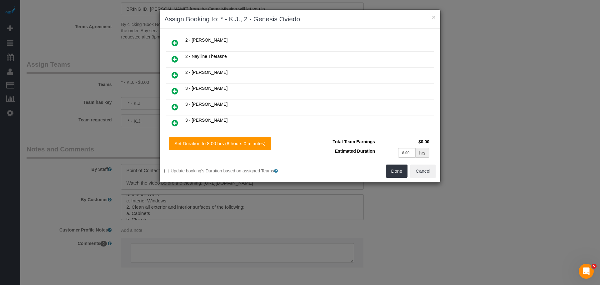
scroll to position [422, 0]
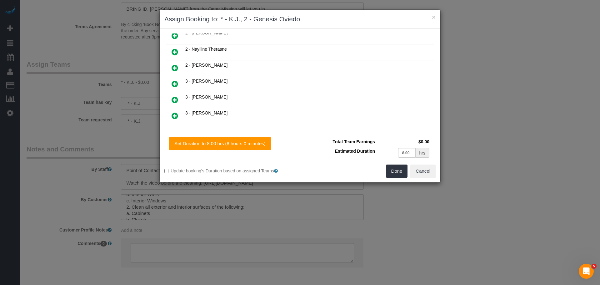
click at [178, 85] on icon at bounding box center [174, 83] width 7 height 7
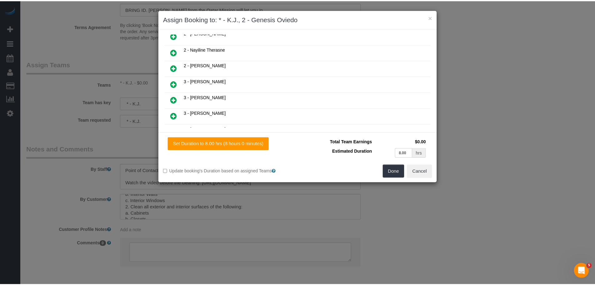
scroll to position [439, 0]
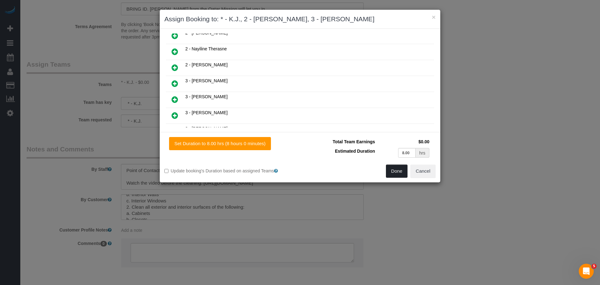
click at [396, 171] on button "Done" at bounding box center [397, 170] width 22 height 13
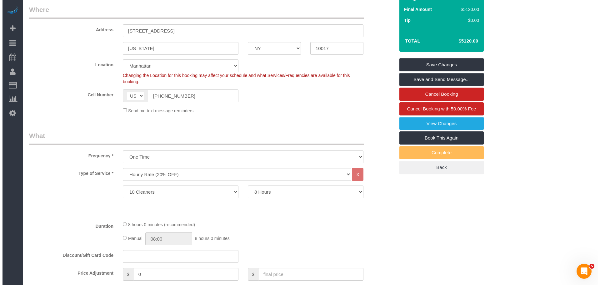
scroll to position [0, 0]
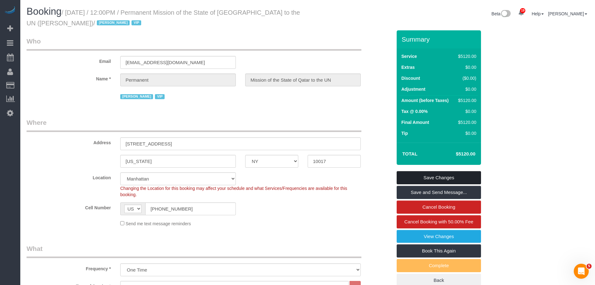
click at [441, 179] on link "Save Changes" at bounding box center [439, 177] width 84 height 13
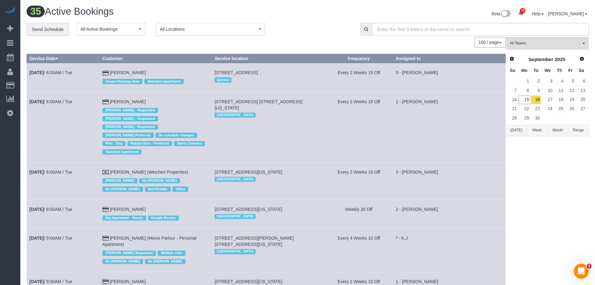
click at [348, 40] on div "100 / page 10 / page 20 / page 30 / page 40 / page 50 / page 100 / page" at bounding box center [266, 42] width 479 height 11
click at [39, 32] on link "Send Schedule" at bounding box center [48, 29] width 42 height 13
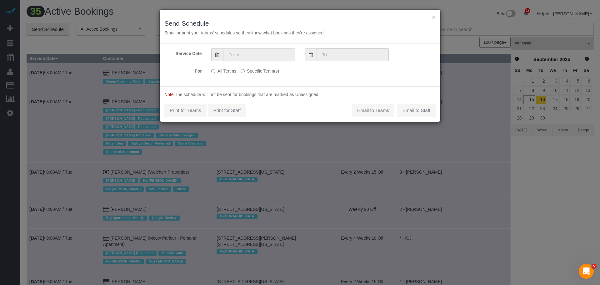
click at [241, 57] on input "text" at bounding box center [259, 54] width 72 height 13
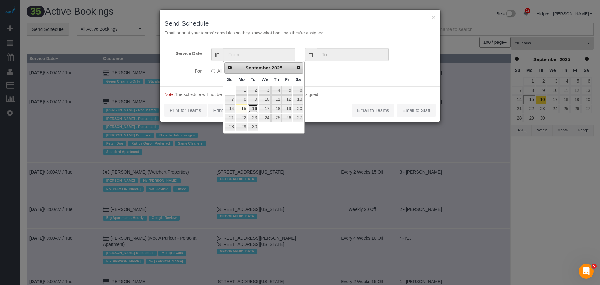
click at [252, 108] on link "16" at bounding box center [253, 108] width 10 height 8
type input "[DATE]"
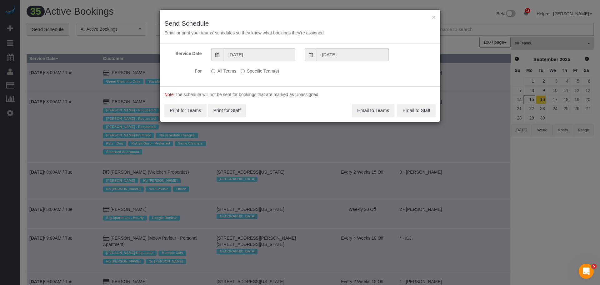
click at [257, 75] on div "All Teams Specific Team(s) Choose Team(s) * - K.J. *Irene Flores - Test 0 - Del…" at bounding box center [276, 71] width 140 height 11
click at [263, 71] on label "Specific Team(s)" at bounding box center [260, 70] width 38 height 8
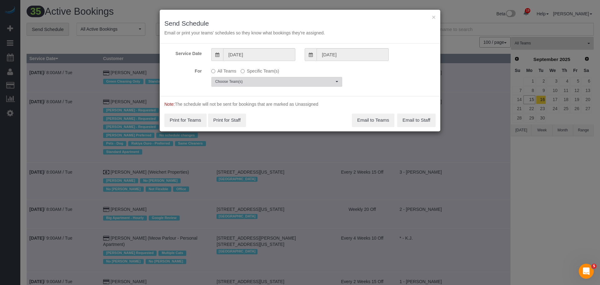
click at [263, 80] on span "Choose Team(s)" at bounding box center [274, 81] width 119 height 5
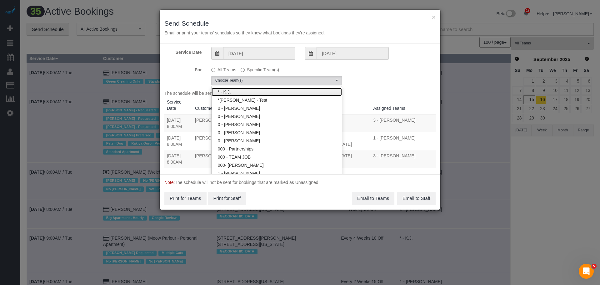
click at [291, 91] on link "* - K.J." at bounding box center [276, 92] width 130 height 8
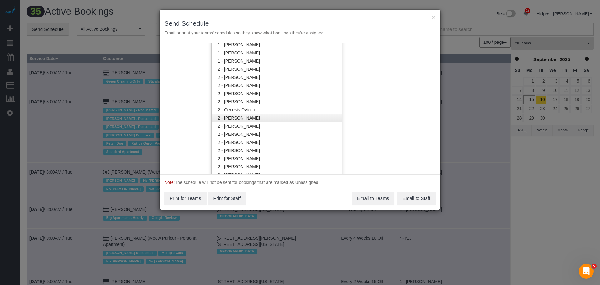
scroll to position [376, 0]
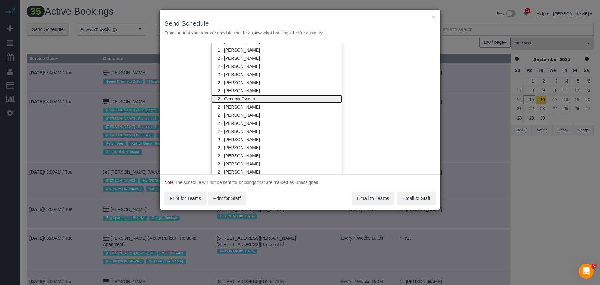
click at [290, 99] on link "2 - Genesis Oviedo" at bounding box center [276, 99] width 130 height 8
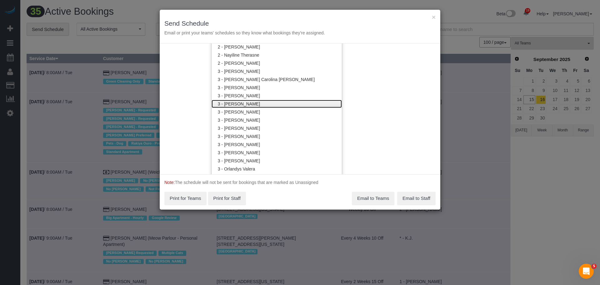
click at [281, 104] on link "3 - [PERSON_NAME]" at bounding box center [276, 104] width 130 height 8
click at [374, 99] on div "Service Date 09/16/2025 09/16/2025 For All Teams Specific Team(s) * - K.J. , 2 …" at bounding box center [300, 108] width 281 height 131
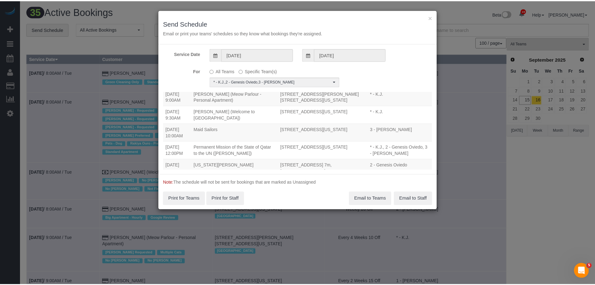
scroll to position [34, 0]
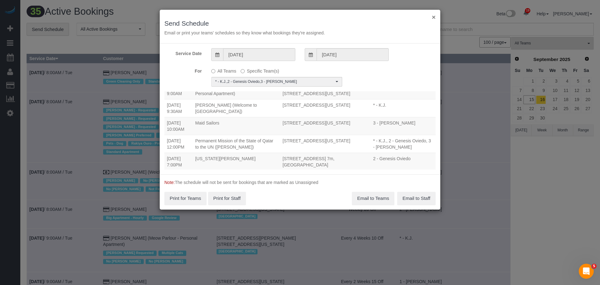
click at [434, 18] on button "×" at bounding box center [434, 17] width 4 height 7
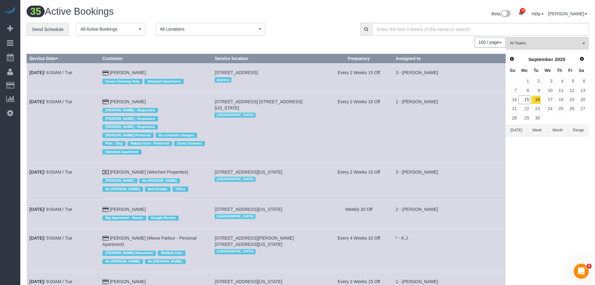
click at [301, 18] on div "35 Active Bookings" at bounding box center [165, 12] width 286 height 13
click at [298, 41] on div "100 / page 10 / page 20 / page 30 / page 40 / page 50 / page 100 / page" at bounding box center [266, 42] width 479 height 11
click at [325, 34] on div "**********" at bounding box center [189, 29] width 324 height 13
click at [333, 30] on div "**********" at bounding box center [189, 29] width 324 height 13
click at [308, 36] on div "**********" at bounding box center [189, 29] width 324 height 13
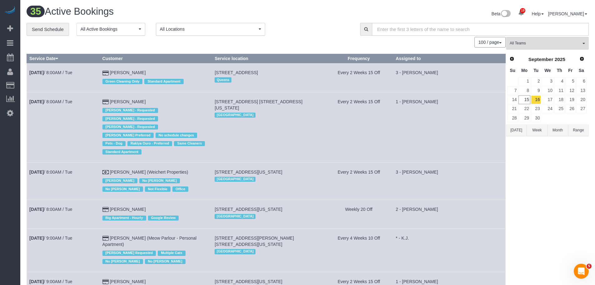
click at [309, 29] on div "**********" at bounding box center [189, 29] width 324 height 13
click at [317, 21] on div "Beta 19 Your Notifications You have 0 alerts × You have 1 to charge for 09/15/2…" at bounding box center [451, 14] width 286 height 17
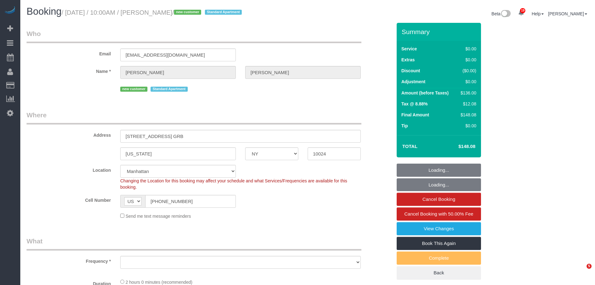
select select "NY"
select select "object:801"
select select "string:stripe-pm_1S7Kwf4VGloSiKo7PNDEgd5t"
select select "number:58"
select select "number:76"
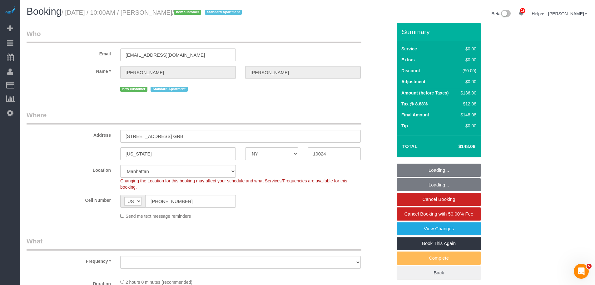
select select "number:15"
select select "number:6"
select select "object:954"
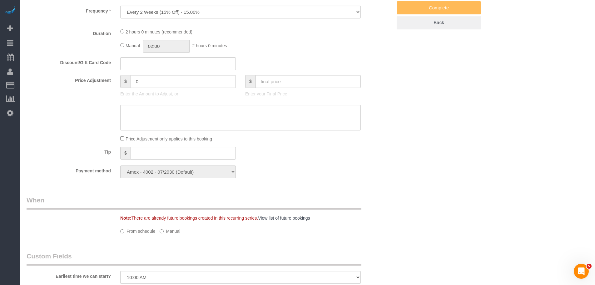
select select "spot1"
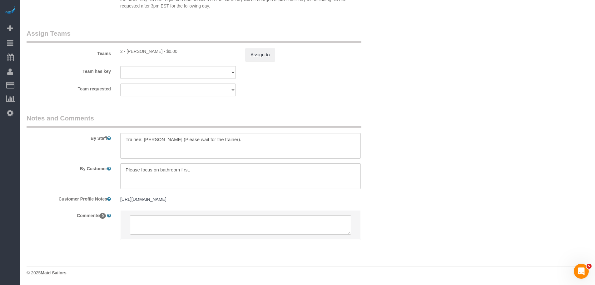
select select "1"
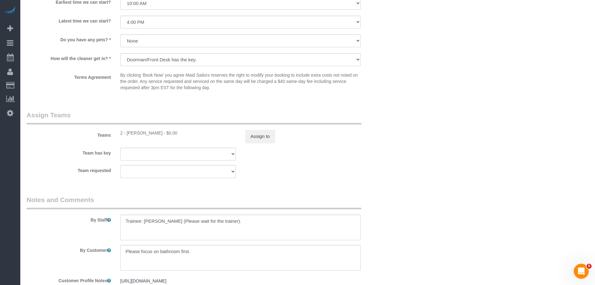
scroll to position [816, 0]
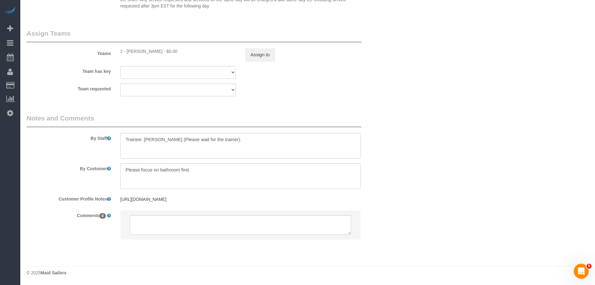
select select "1"
drag, startPoint x: 165, startPoint y: 127, endPoint x: 86, endPoint y: 132, distance: 78.9
click at [47, 132] on div "By Staff" at bounding box center [209, 135] width 375 height 45
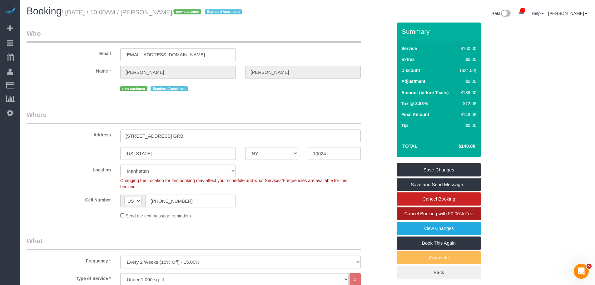
scroll to position [0, 0]
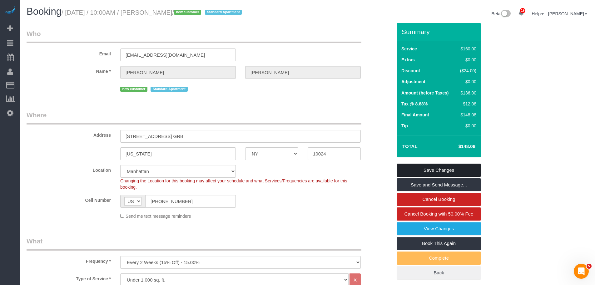
click at [446, 167] on link "Save Changes" at bounding box center [439, 169] width 84 height 13
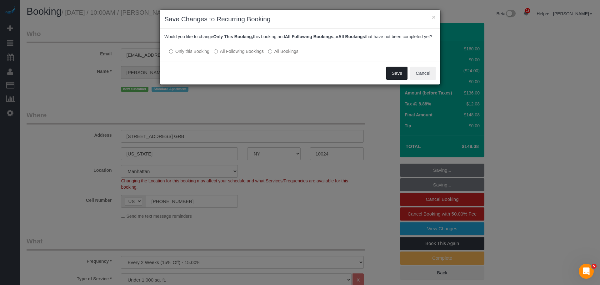
click at [399, 80] on button "Save" at bounding box center [396, 73] width 21 height 13
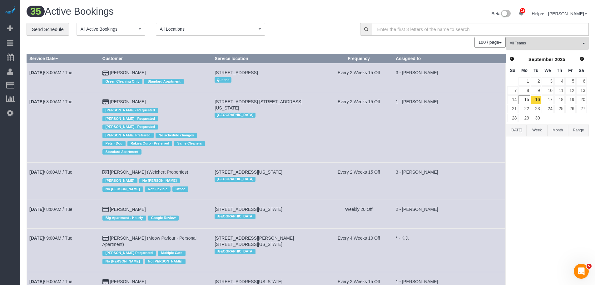
drag, startPoint x: 536, startPoint y: 44, endPoint x: 534, endPoint y: 78, distance: 34.8
click at [536, 44] on span "All Teams" at bounding box center [545, 43] width 71 height 5
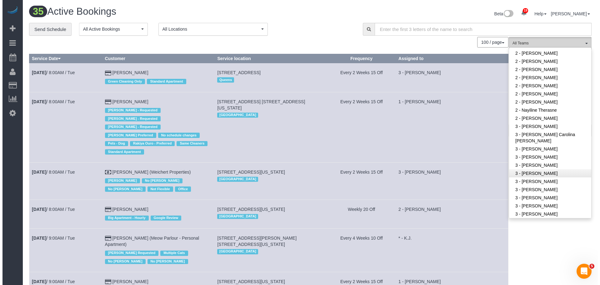
scroll to position [437, 0]
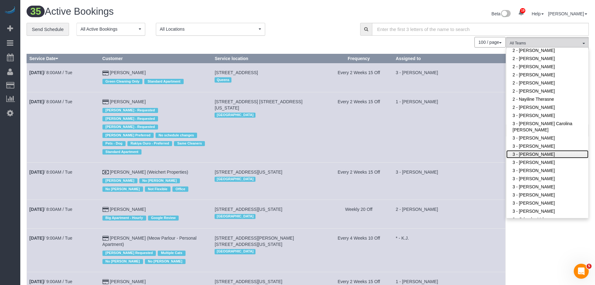
click at [557, 153] on link "3 - [PERSON_NAME]" at bounding box center [547, 154] width 82 height 8
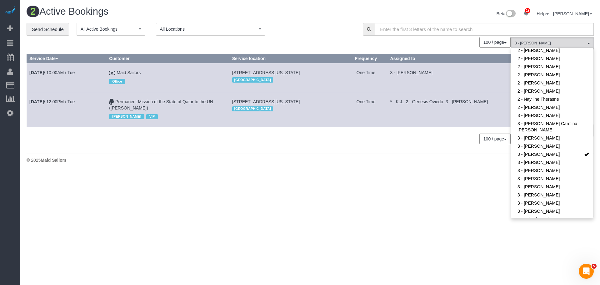
drag, startPoint x: 331, startPoint y: 183, endPoint x: 322, endPoint y: 184, distance: 9.4
click at [331, 183] on body "19 Beta Your Notifications You have 0 alerts × You have 1 to charge for [DATE] …" at bounding box center [300, 142] width 600 height 285
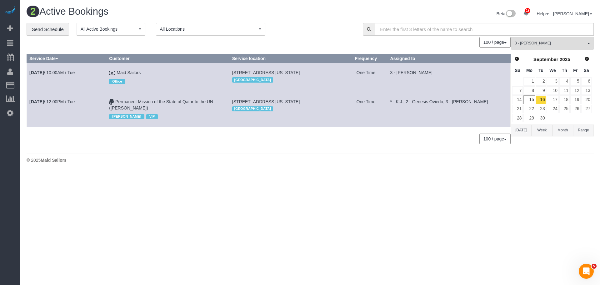
drag, startPoint x: 28, startPoint y: 69, endPoint x: 153, endPoint y: 110, distance: 130.7
click at [153, 110] on tbody "[DATE] 10:00AM / Tue Maid Sailors Office [STREET_ADDRESS][US_STATE] [GEOGRAPHIC…" at bounding box center [269, 95] width 484 height 64
copy tbody "[DATE] 10:00AM / Tue Maid Sailors Office [STREET_ADDRESS][US_STATE] Manhattan O…"
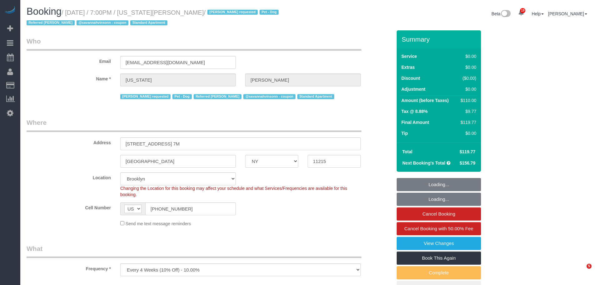
select select "NY"
select select "string:stripe-pm_1R8R544VGloSiKo771RbQQGf"
select select "spot1"
select select "number:62"
select select "number:77"
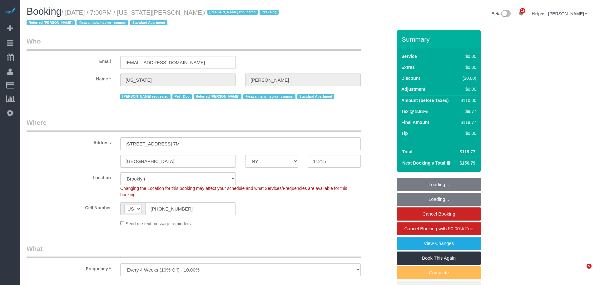
select select "number:13"
select select "number:5"
select select "1"
select select "object:1492"
select select "1"
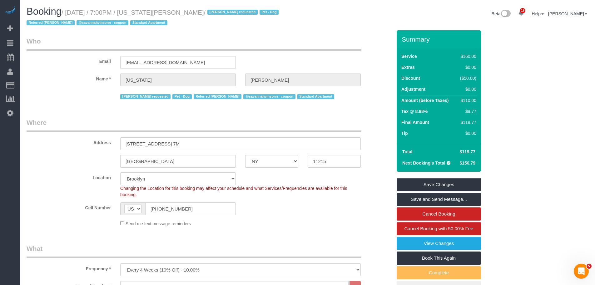
drag, startPoint x: 289, startPoint y: 45, endPoint x: 273, endPoint y: 43, distance: 15.4
click at [289, 45] on legend "Who" at bounding box center [194, 44] width 335 height 14
click at [318, 57] on div "Email [EMAIL_ADDRESS][DOMAIN_NAME]" at bounding box center [209, 53] width 375 height 32
click at [165, 13] on small "/ [DATE] / 7:00PM / [US_STATE][PERSON_NAME] / [PERSON_NAME] requested Pet - Dog…" at bounding box center [154, 17] width 254 height 17
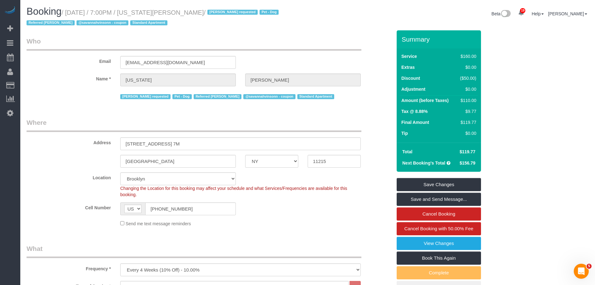
click at [183, 14] on small "/ [DATE] / 7:00PM / [US_STATE][PERSON_NAME] / [PERSON_NAME] requested Pet - Dog…" at bounding box center [154, 17] width 254 height 17
copy small "[US_STATE][PERSON_NAME]"
click at [252, 38] on legend "Who" at bounding box center [194, 44] width 335 height 14
click at [339, 49] on legend "Who" at bounding box center [194, 44] width 335 height 14
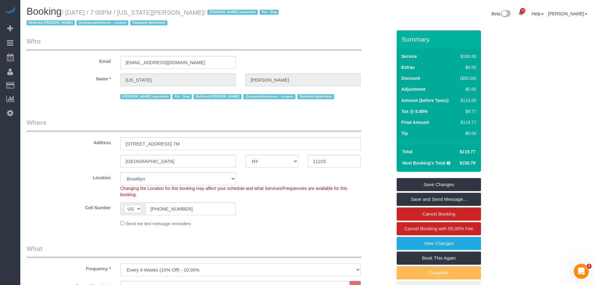
click at [308, 57] on div "Email [EMAIL_ADDRESS][DOMAIN_NAME]" at bounding box center [209, 53] width 375 height 32
click at [170, 11] on small "/ [DATE] / 7:00PM / [US_STATE][PERSON_NAME] / [PERSON_NAME] requested Pet - Dog…" at bounding box center [154, 17] width 254 height 17
click at [183, 13] on small "/ [DATE] / 7:00PM / [US_STATE][PERSON_NAME] / [PERSON_NAME] requested Pet - Dog…" at bounding box center [154, 17] width 254 height 17
copy small "[US_STATE][PERSON_NAME]"
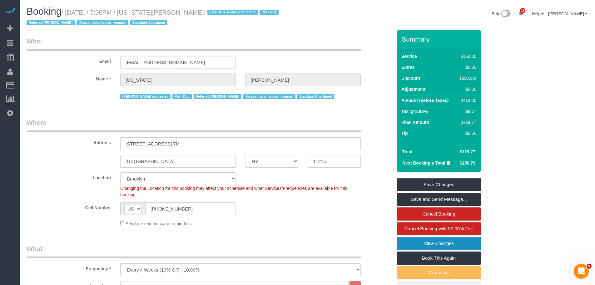
click at [459, 246] on link "View Changes" at bounding box center [439, 242] width 84 height 13
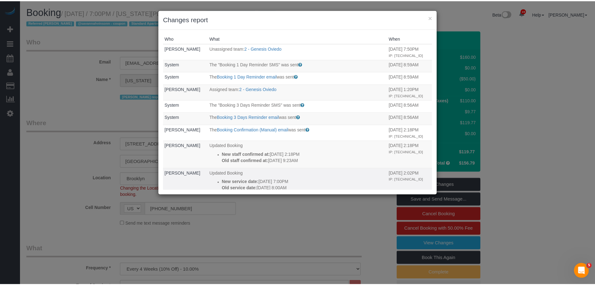
scroll to position [31, 0]
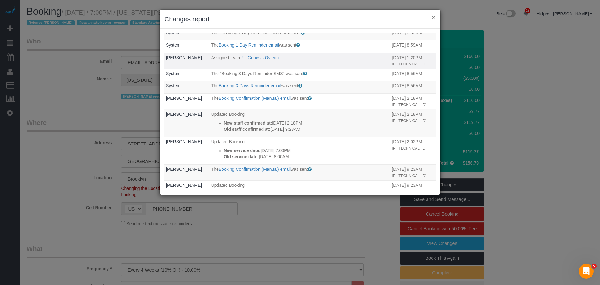
drag, startPoint x: 434, startPoint y: 18, endPoint x: 369, endPoint y: 59, distance: 77.0
click at [434, 18] on button "×" at bounding box center [434, 17] width 4 height 7
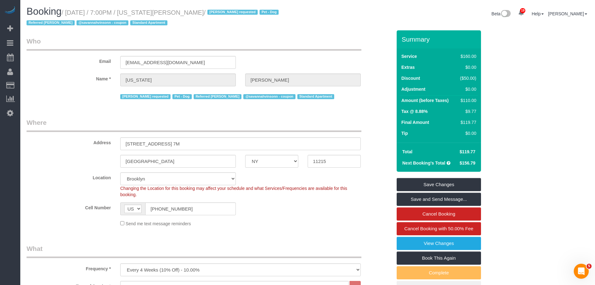
click at [159, 42] on legend "Who" at bounding box center [194, 44] width 335 height 14
click at [233, 47] on legend "Who" at bounding box center [194, 44] width 335 height 14
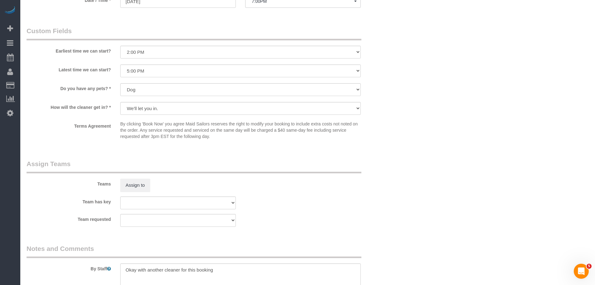
scroll to position [781, 0]
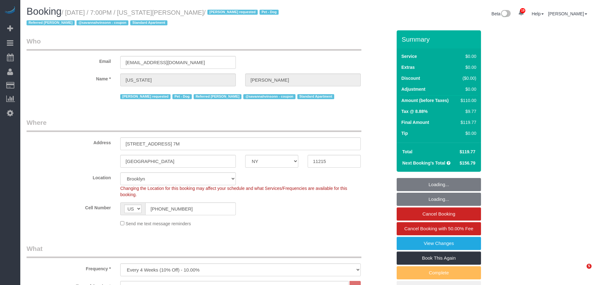
select select "NY"
select select "1"
select select "spot1"
select select "number:62"
select select "number:77"
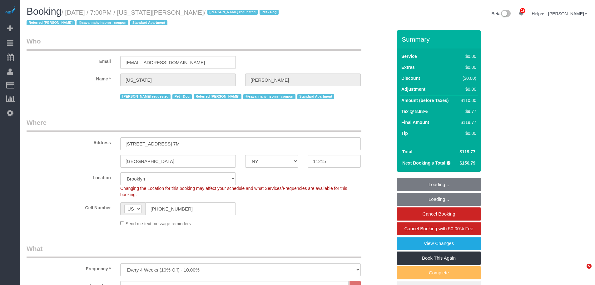
select select "number:13"
select select "number:5"
select select "spot50"
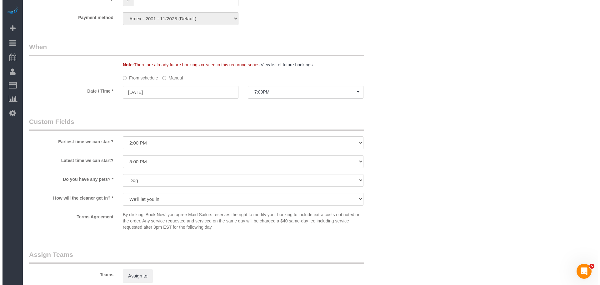
scroll to position [656, 0]
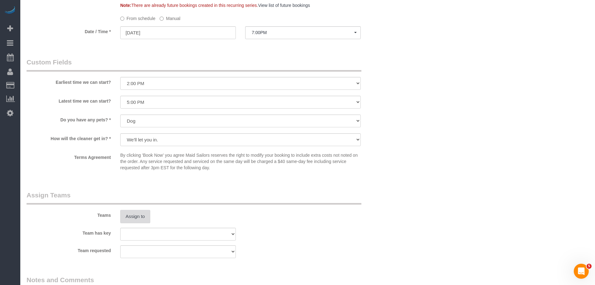
click at [136, 217] on button "Assign to" at bounding box center [135, 216] width 30 height 13
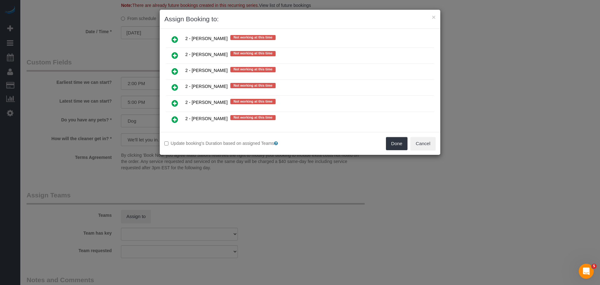
scroll to position [750, 0]
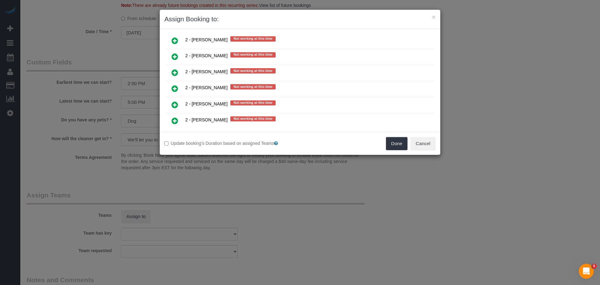
drag, startPoint x: 171, startPoint y: 90, endPoint x: 337, endPoint y: 127, distance: 169.9
click at [171, 90] on icon at bounding box center [174, 88] width 7 height 7
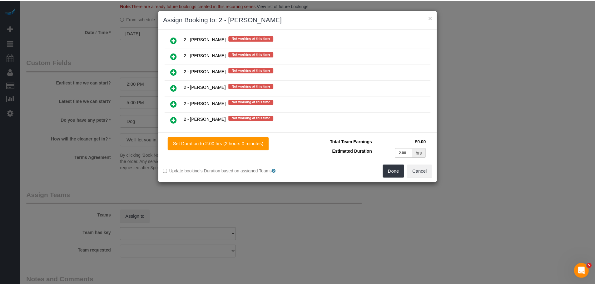
scroll to position [765, 0]
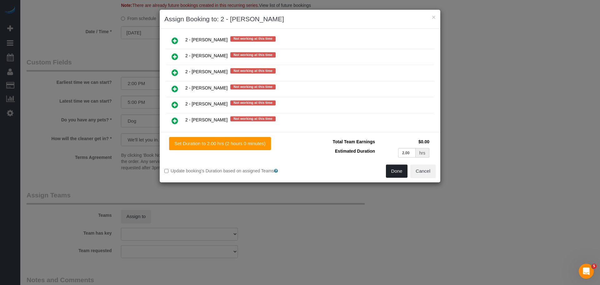
click at [399, 169] on button "Done" at bounding box center [397, 170] width 22 height 13
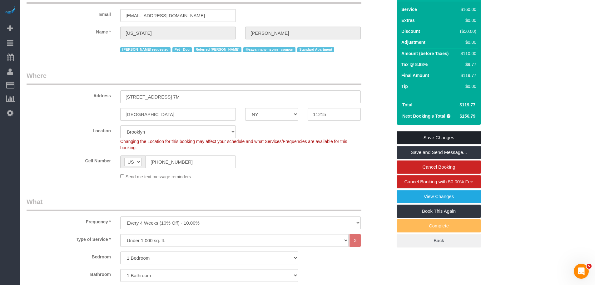
scroll to position [43, 0]
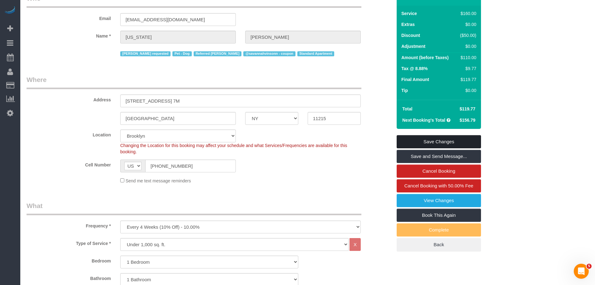
click at [450, 141] on link "Save Changes" at bounding box center [439, 141] width 84 height 13
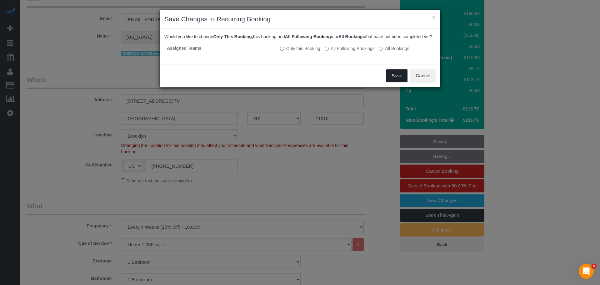
click at [393, 78] on button "Save" at bounding box center [396, 75] width 21 height 13
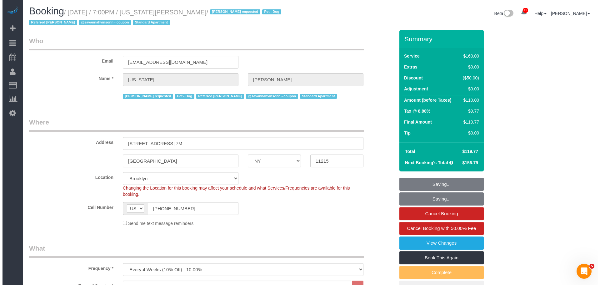
scroll to position [0, 0]
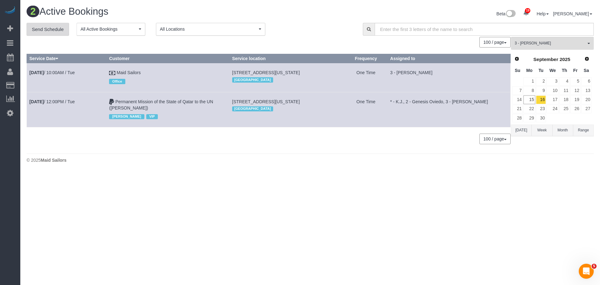
click at [43, 29] on link "Send Schedule" at bounding box center [48, 29] width 42 height 13
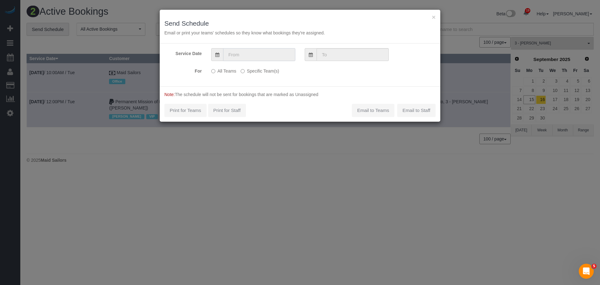
click at [258, 50] on input "text" at bounding box center [259, 54] width 72 height 13
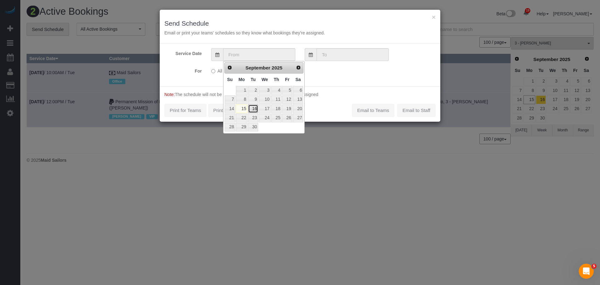
click at [253, 110] on link "16" at bounding box center [253, 108] width 10 height 8
type input "[DATE]"
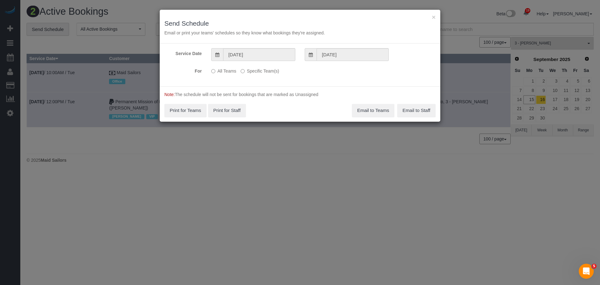
click at [264, 72] on label "Specific Team(s)" at bounding box center [260, 70] width 38 height 8
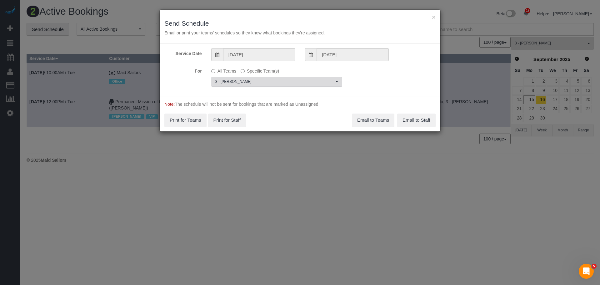
click at [274, 82] on span "3 - [PERSON_NAME]" at bounding box center [274, 81] width 119 height 5
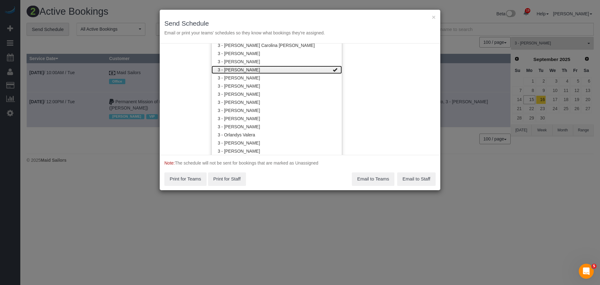
click at [292, 70] on link "3 - [PERSON_NAME]" at bounding box center [276, 70] width 130 height 8
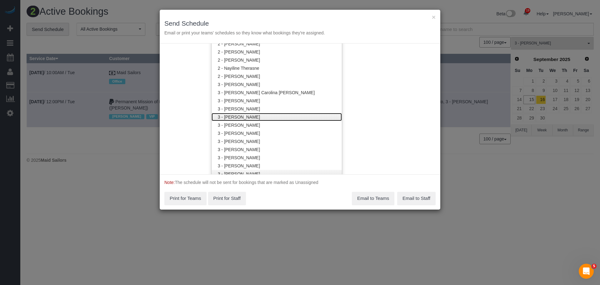
scroll to position [379, 0]
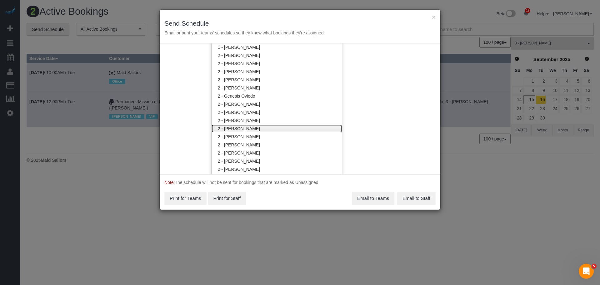
click at [281, 128] on link "2 - [PERSON_NAME]" at bounding box center [276, 128] width 130 height 8
click at [381, 115] on div "Service Date [DATE] [DATE] For All Teams Specific Team(s) 2 - [PERSON_NAME] Cho…" at bounding box center [300, 108] width 281 height 131
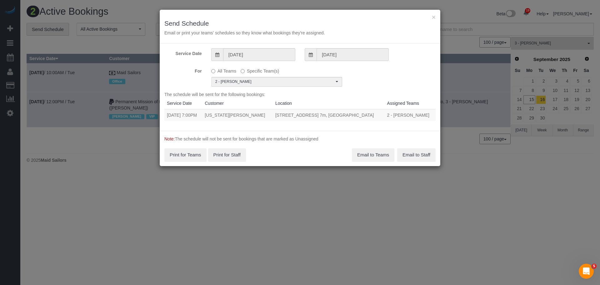
drag, startPoint x: 166, startPoint y: 113, endPoint x: 367, endPoint y: 113, distance: 200.9
click at [367, 113] on tr "[DATE] 7:00PM [US_STATE][PERSON_NAME] [STREET_ADDRESS] 7m, [GEOGRAPHIC_DATA] 2 …" at bounding box center [299, 115] width 271 height 12
copy tr "[DATE] 7:00PM [US_STATE][PERSON_NAME] [STREET_ADDRESS] 7m, [GEOGRAPHIC_DATA]"
click at [366, 156] on button "Email to Teams" at bounding box center [373, 154] width 42 height 13
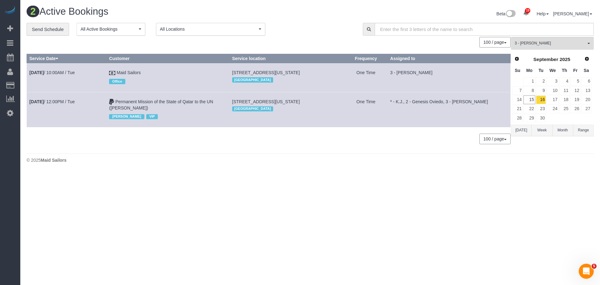
click at [202, 187] on body "19 Beta Your Notifications You have 0 alerts × You have 1 to charge for [DATE] …" at bounding box center [300, 142] width 600 height 285
